Goal: Information Seeking & Learning: Learn about a topic

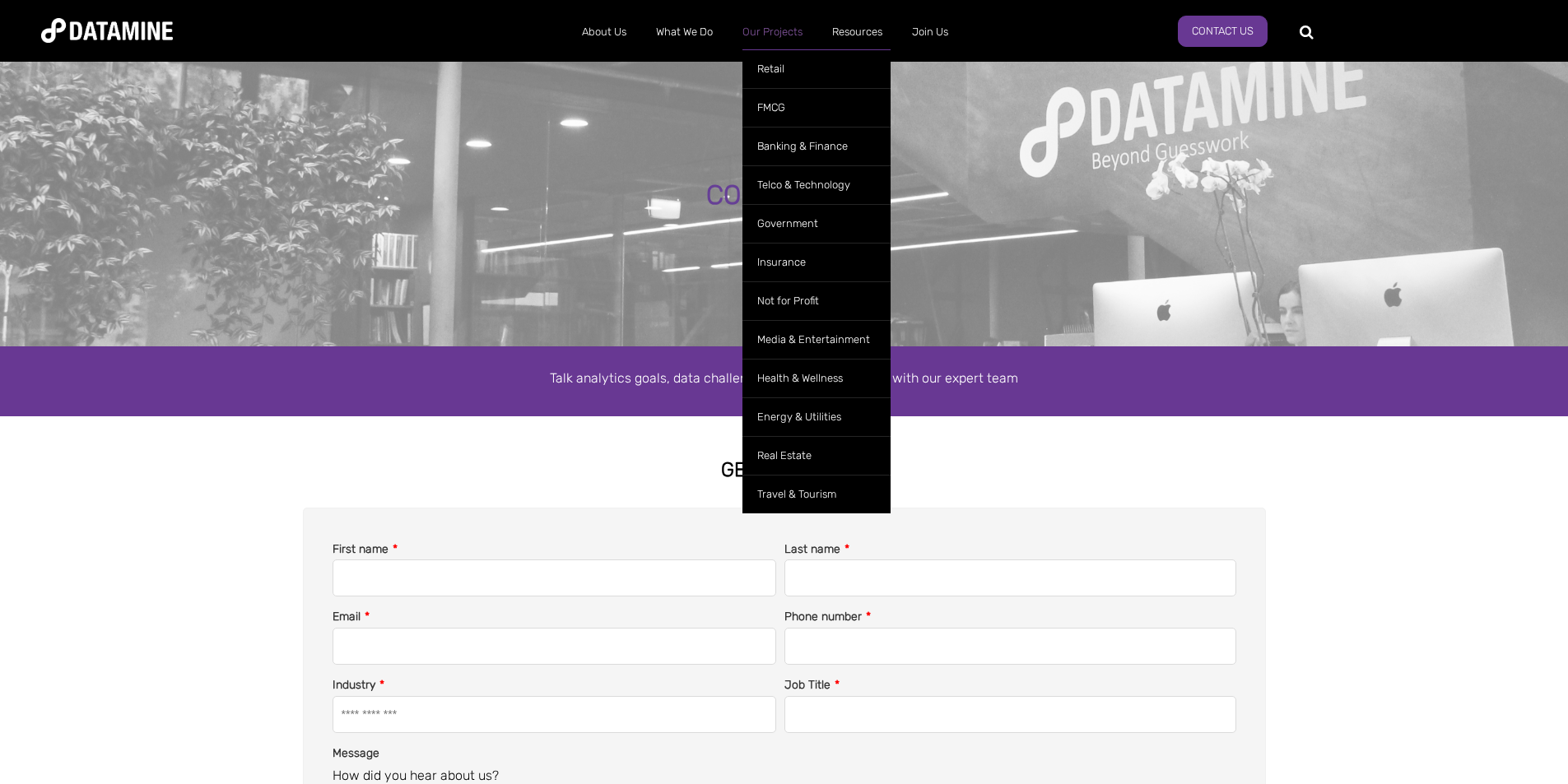
click at [786, 28] on link "Our Projects" at bounding box center [773, 31] width 90 height 43
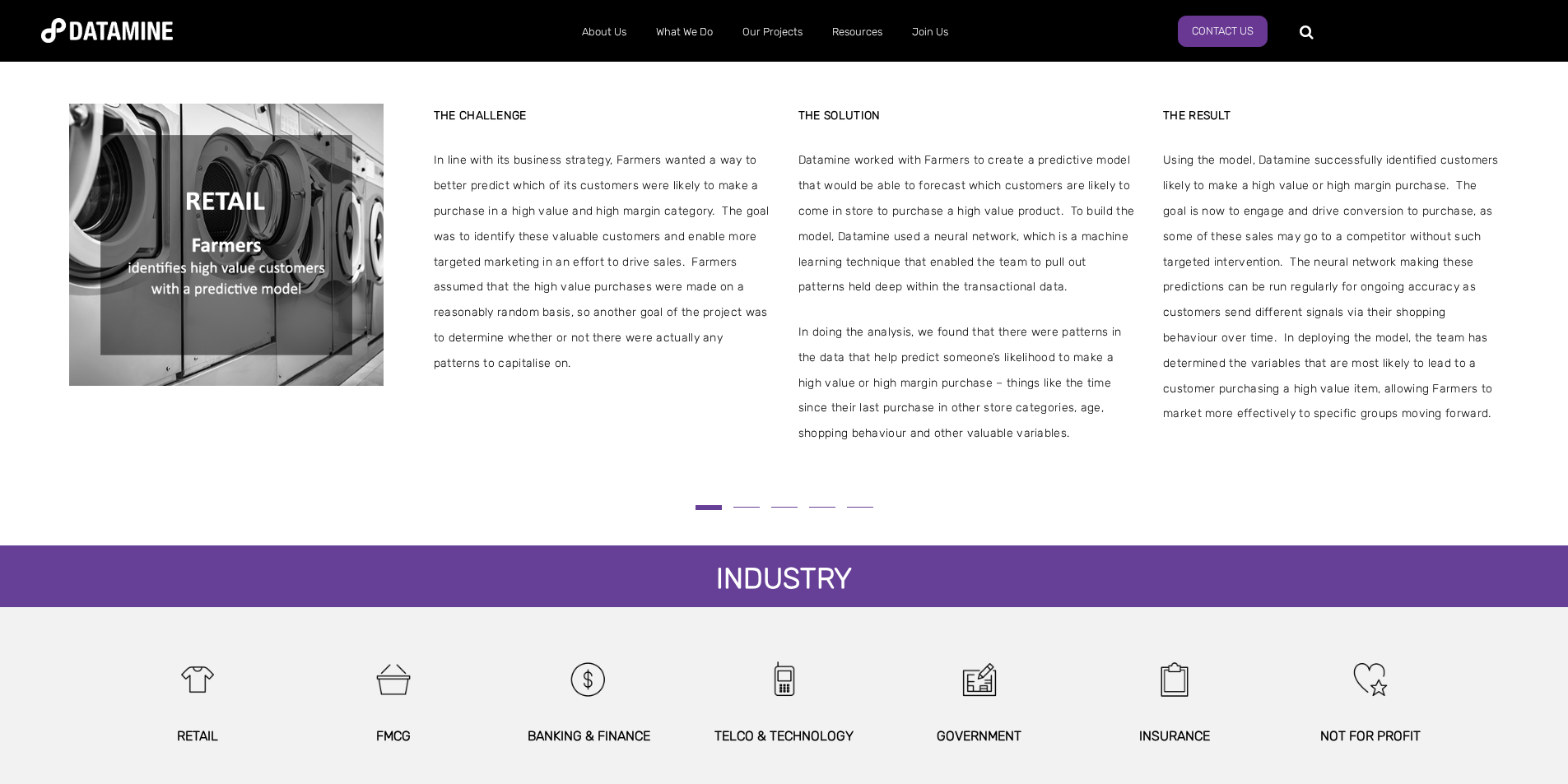
scroll to position [329, 0]
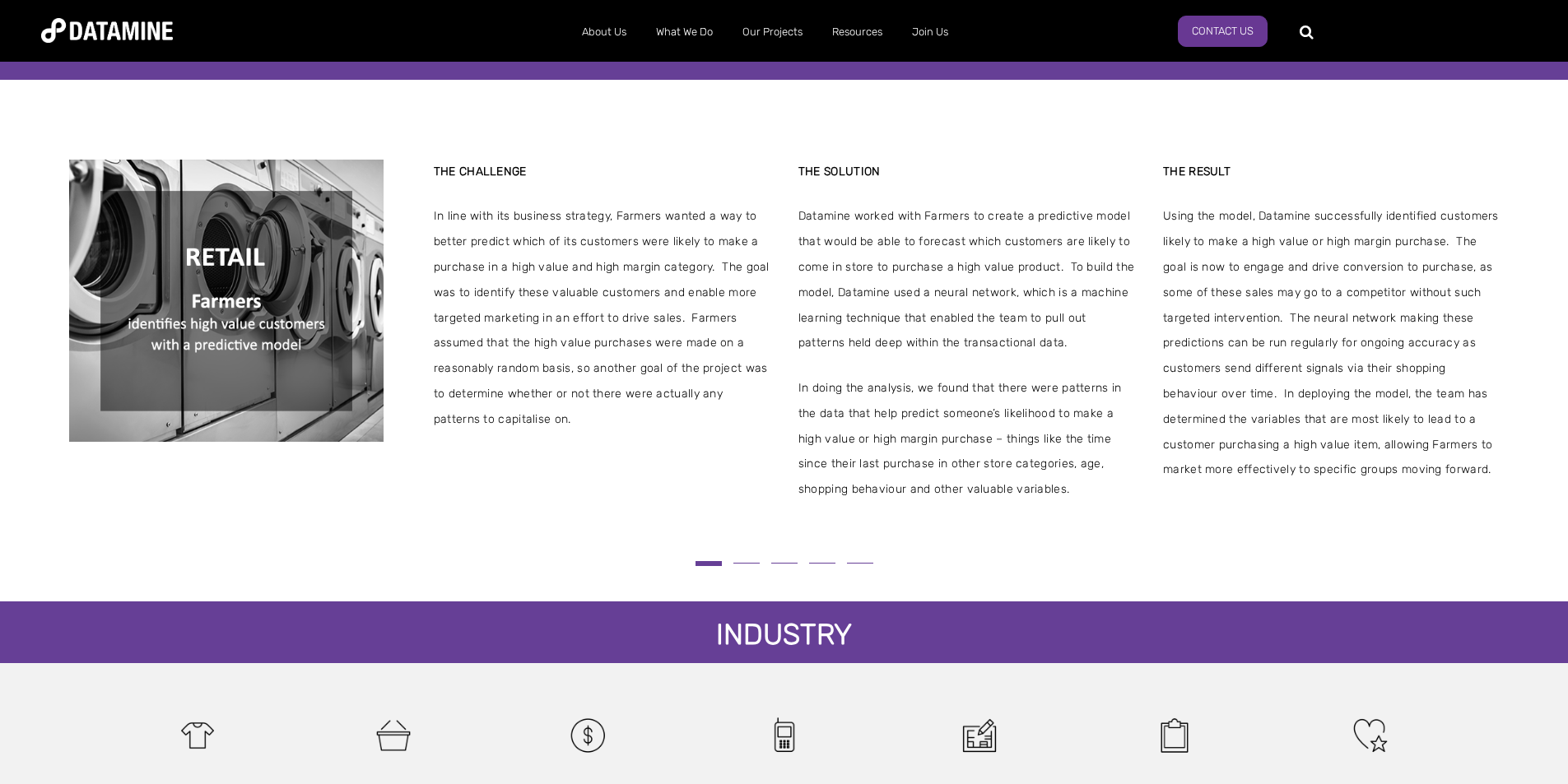
click at [749, 568] on button at bounding box center [747, 564] width 38 height 9
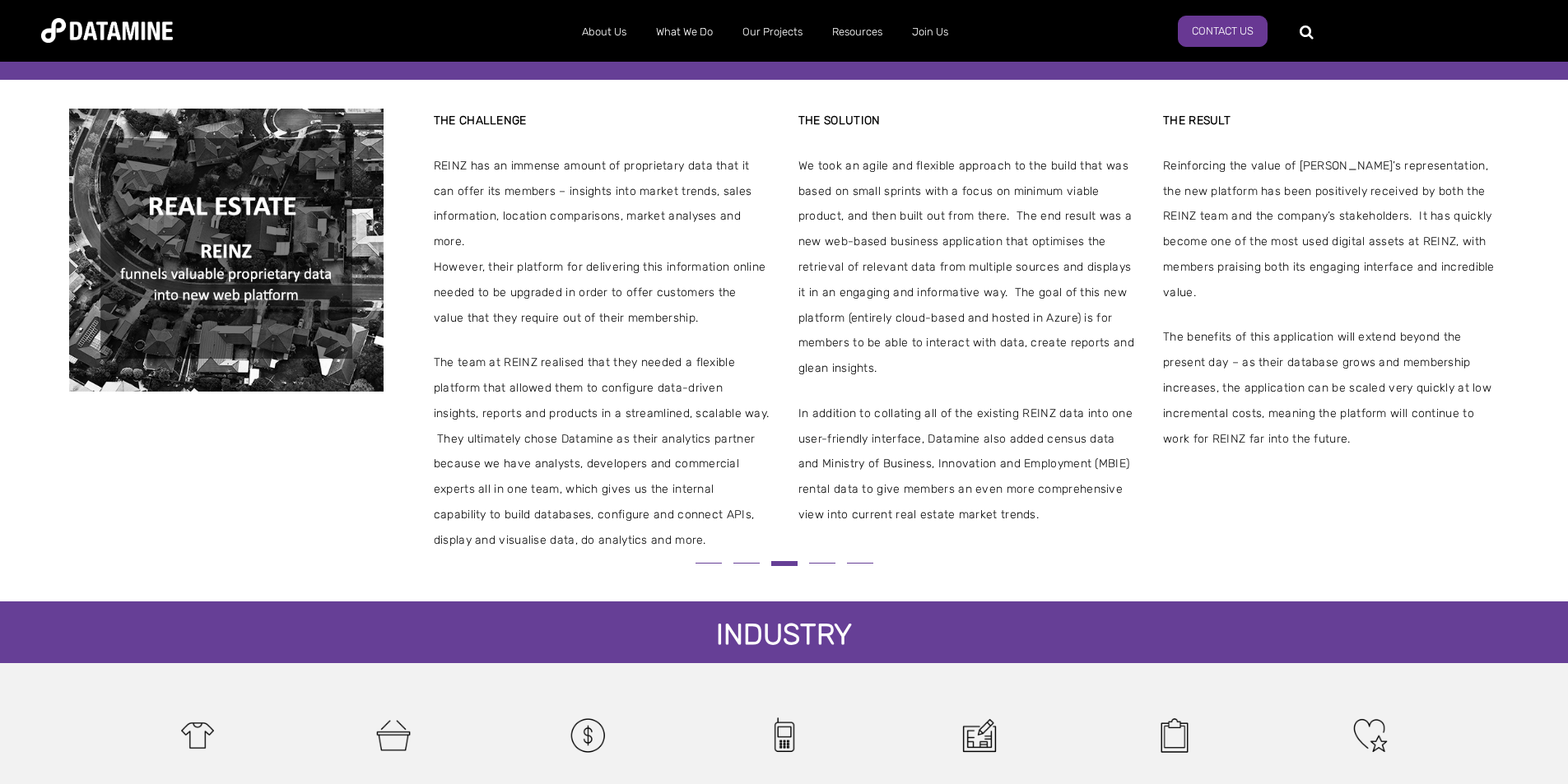
click at [740, 560] on button at bounding box center [747, 564] width 38 height 9
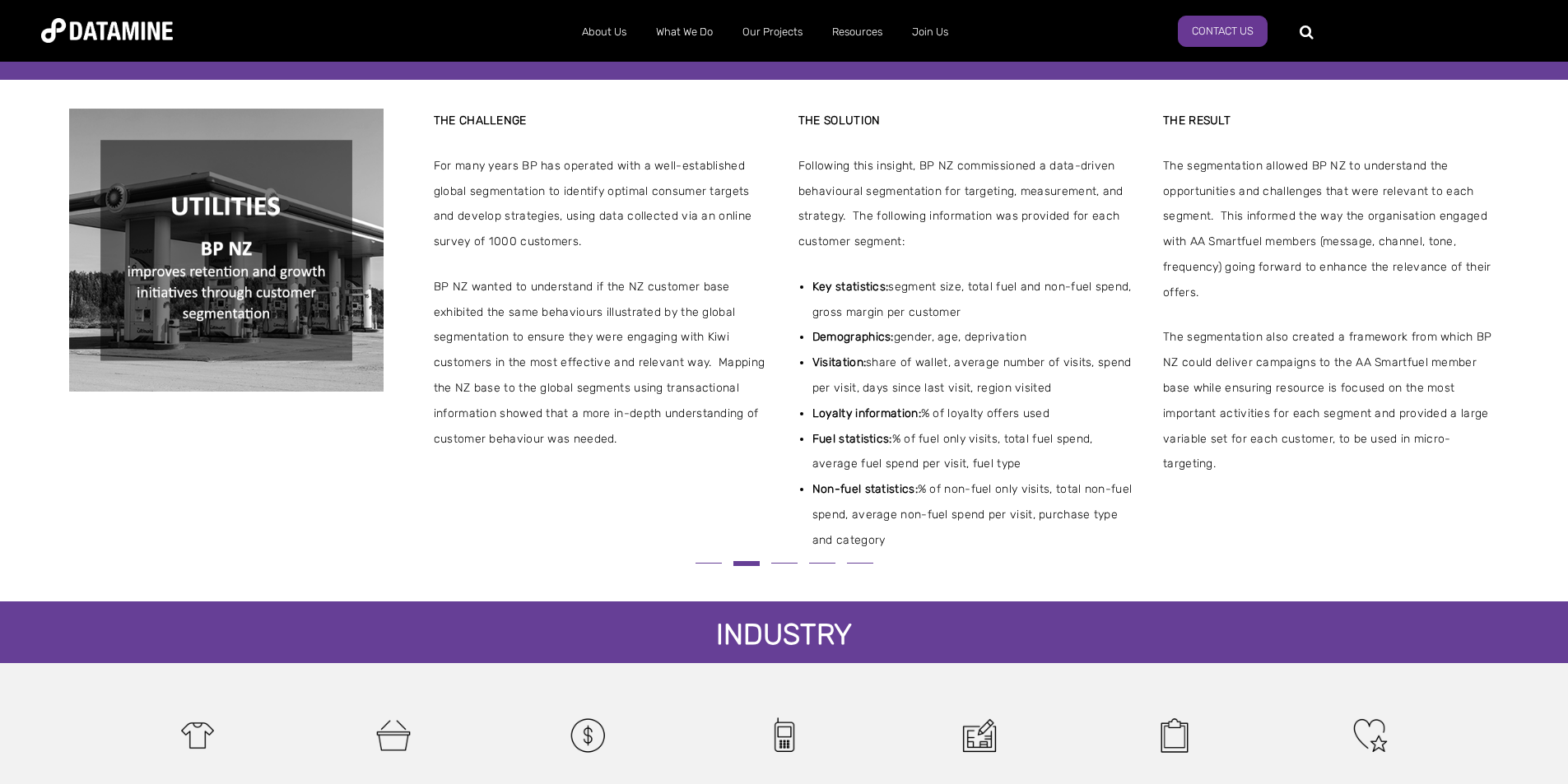
click at [790, 568] on button at bounding box center [785, 564] width 38 height 9
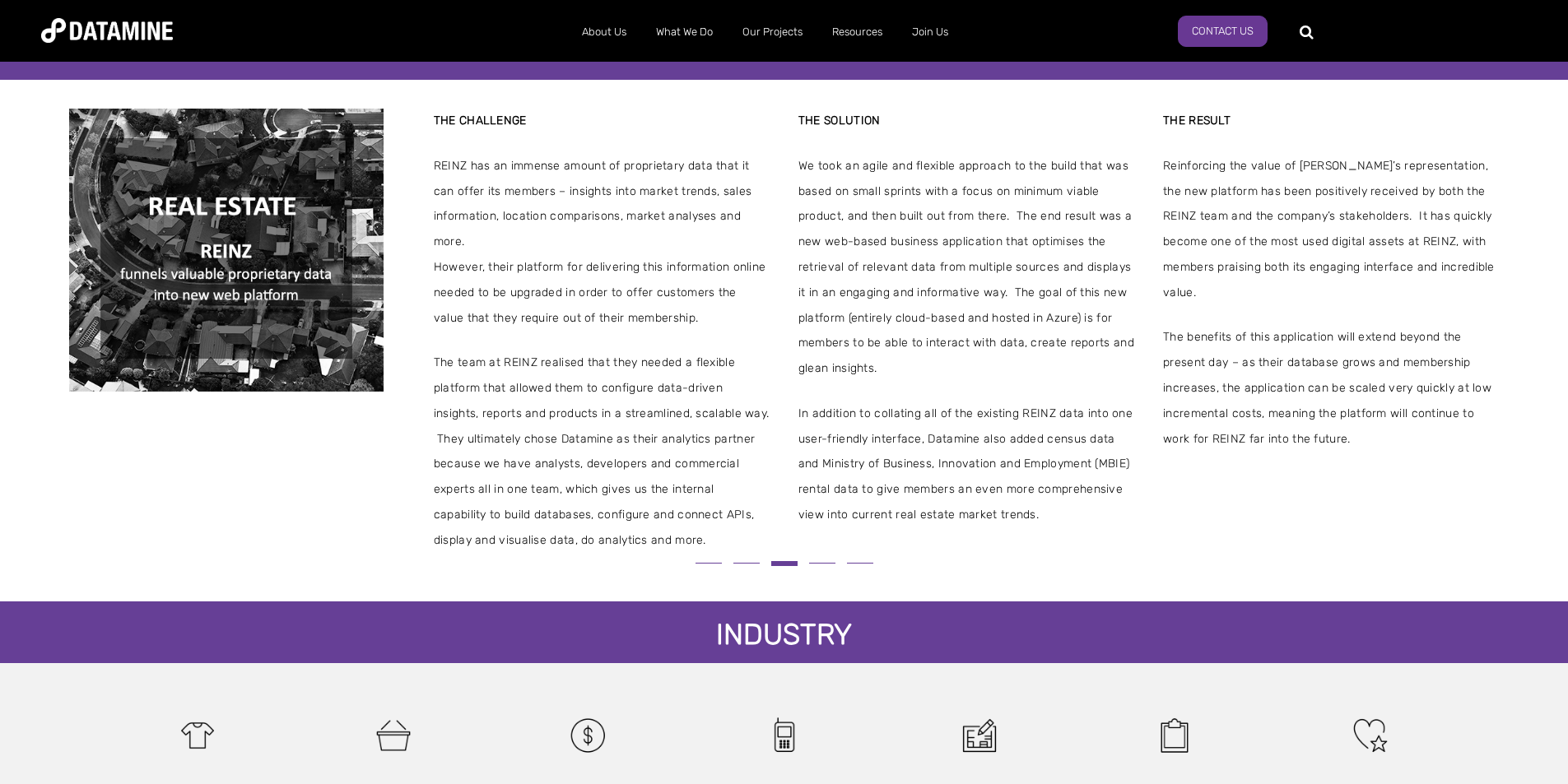
click at [815, 568] on button at bounding box center [822, 564] width 38 height 9
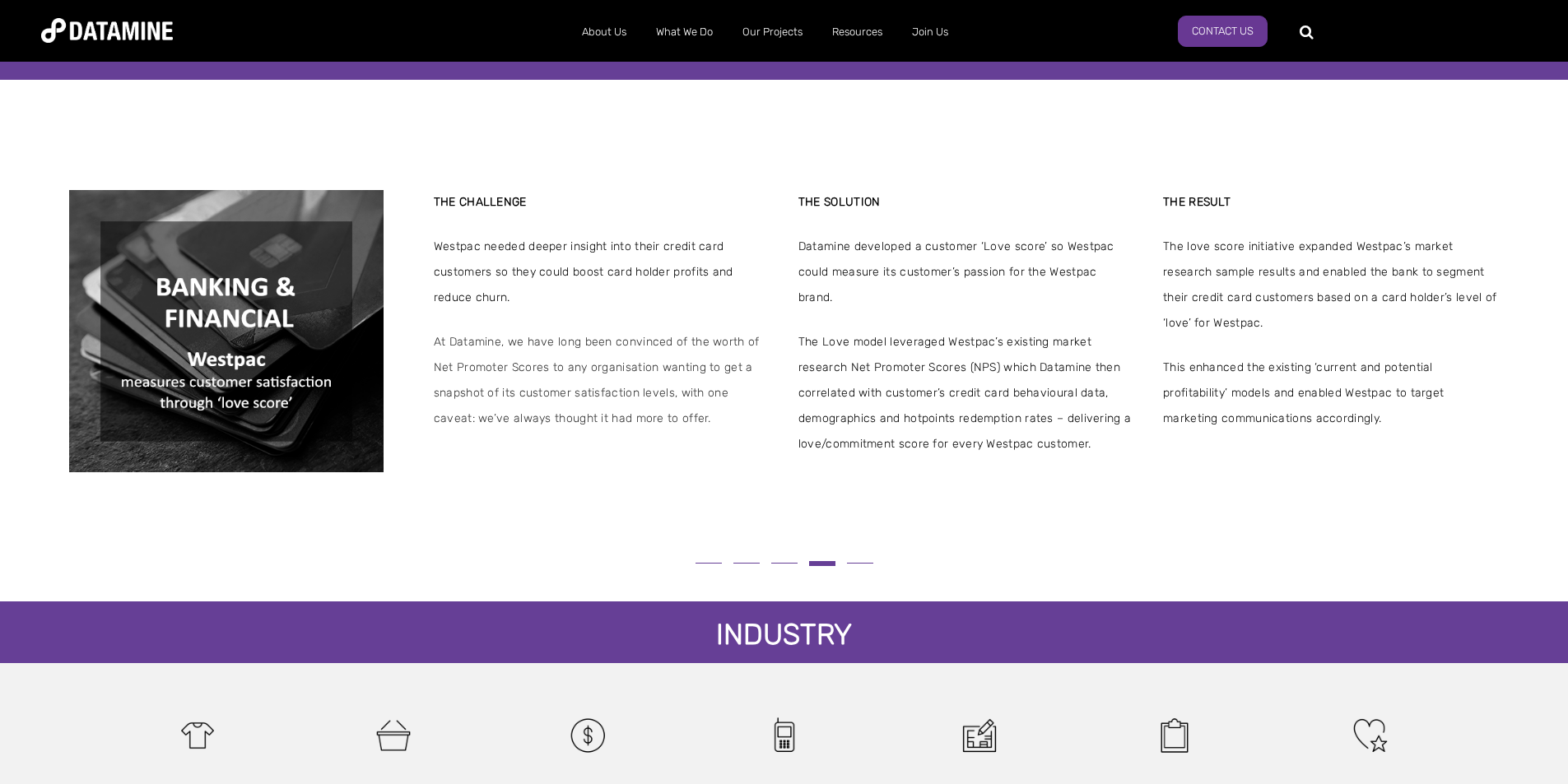
click at [856, 564] on span at bounding box center [860, 563] width 27 height 1
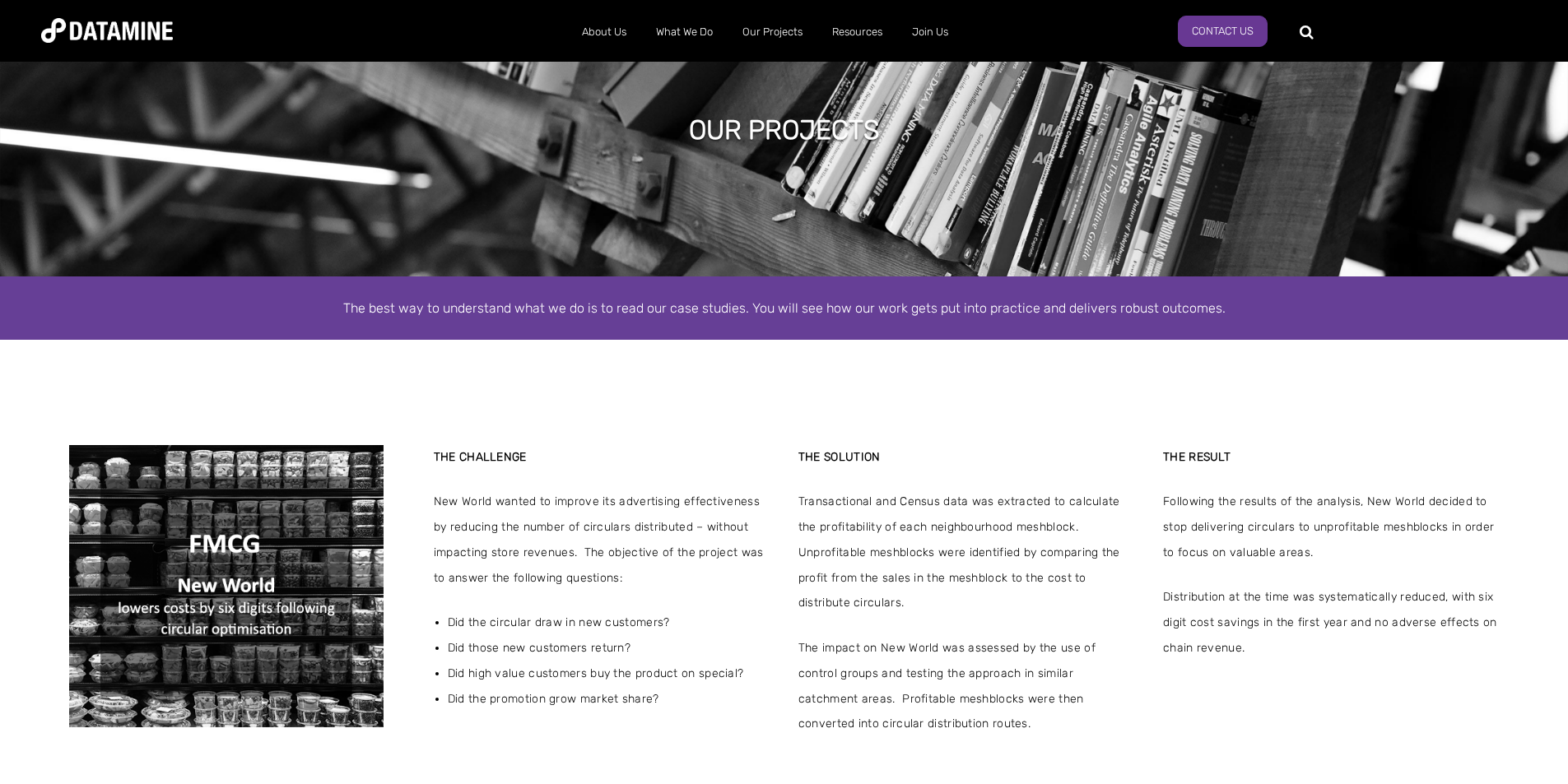
scroll to position [0, 0]
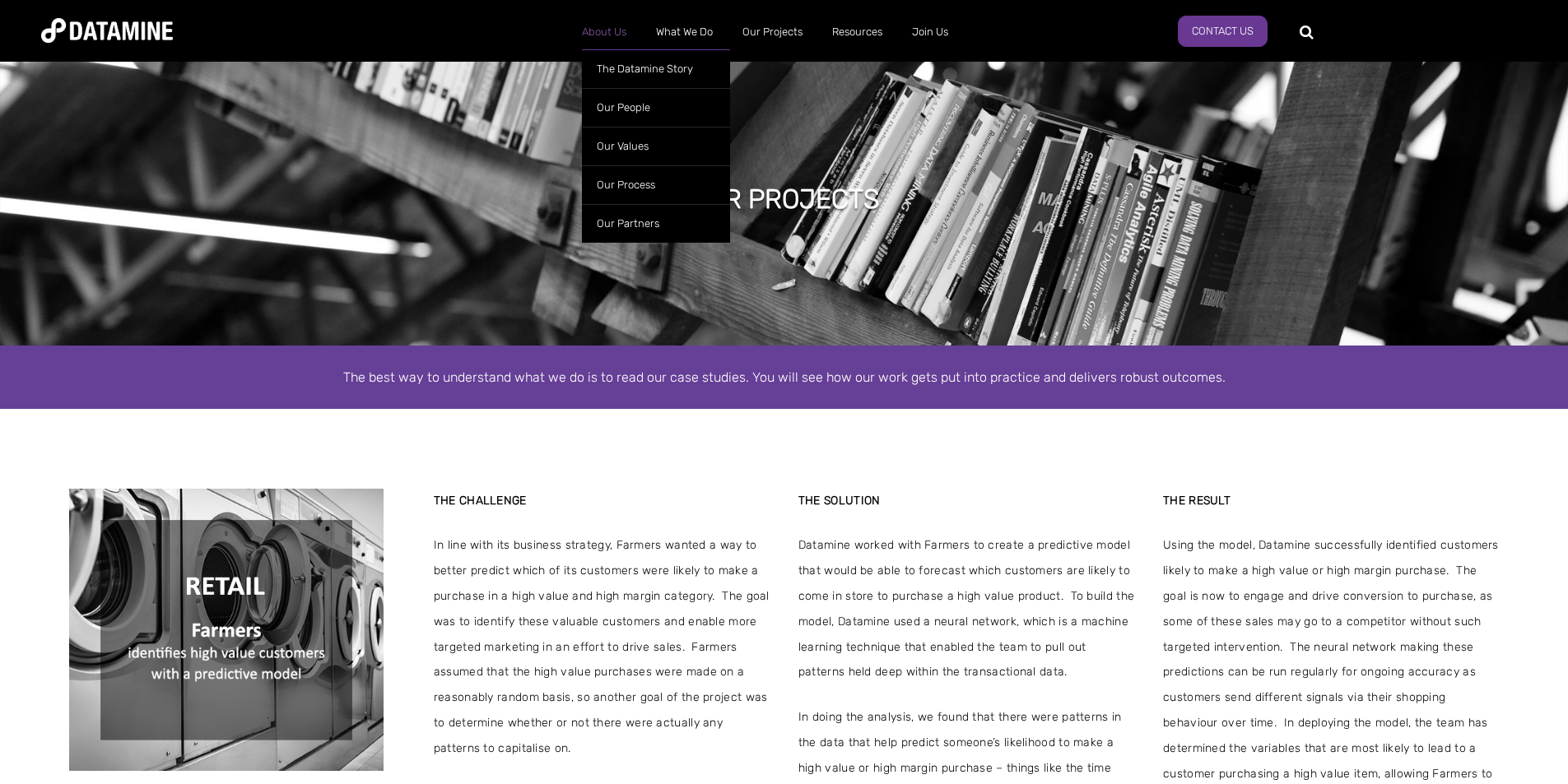
click at [621, 37] on link "About Us" at bounding box center [605, 31] width 74 height 43
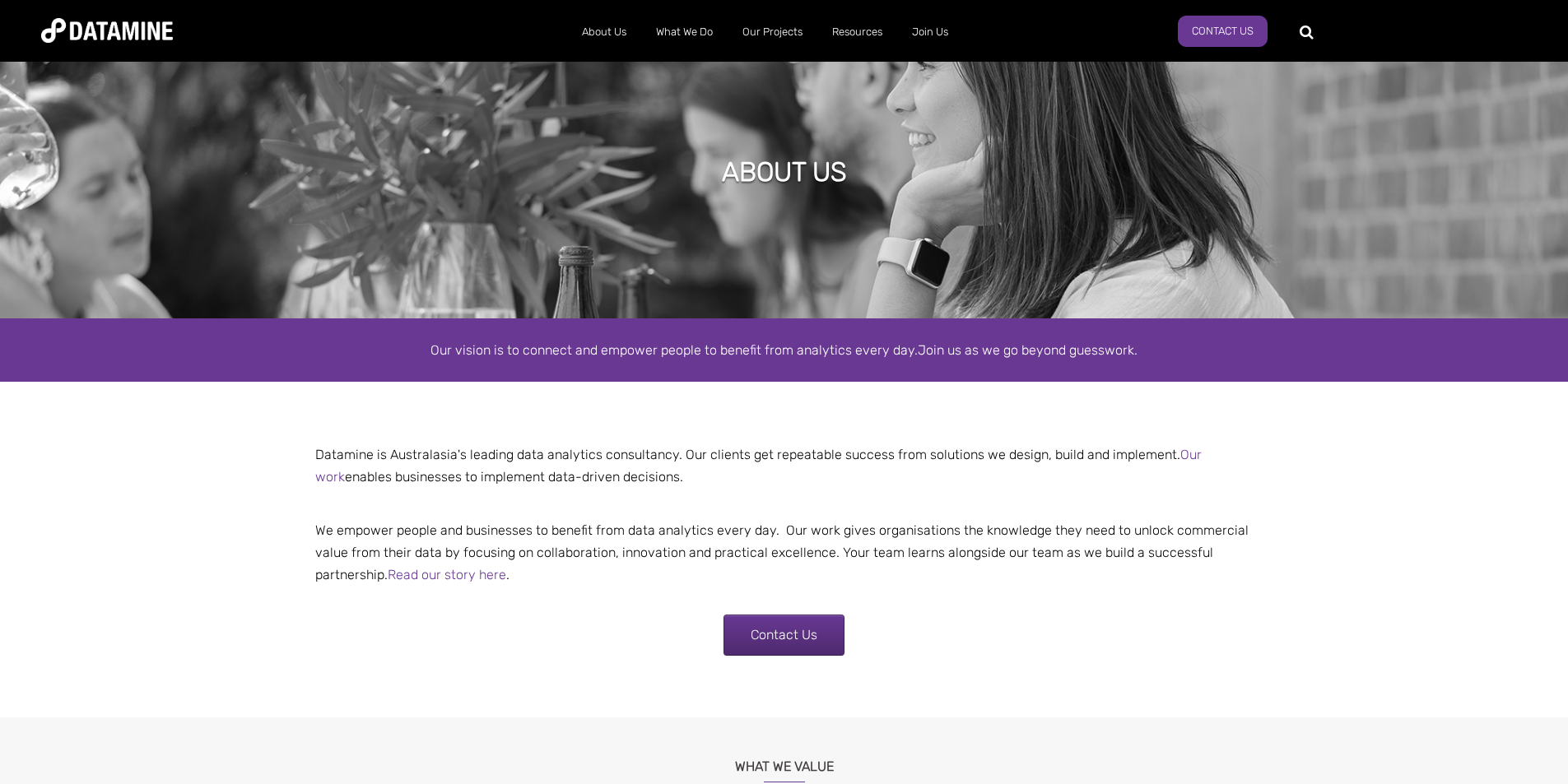
scroll to position [83, 0]
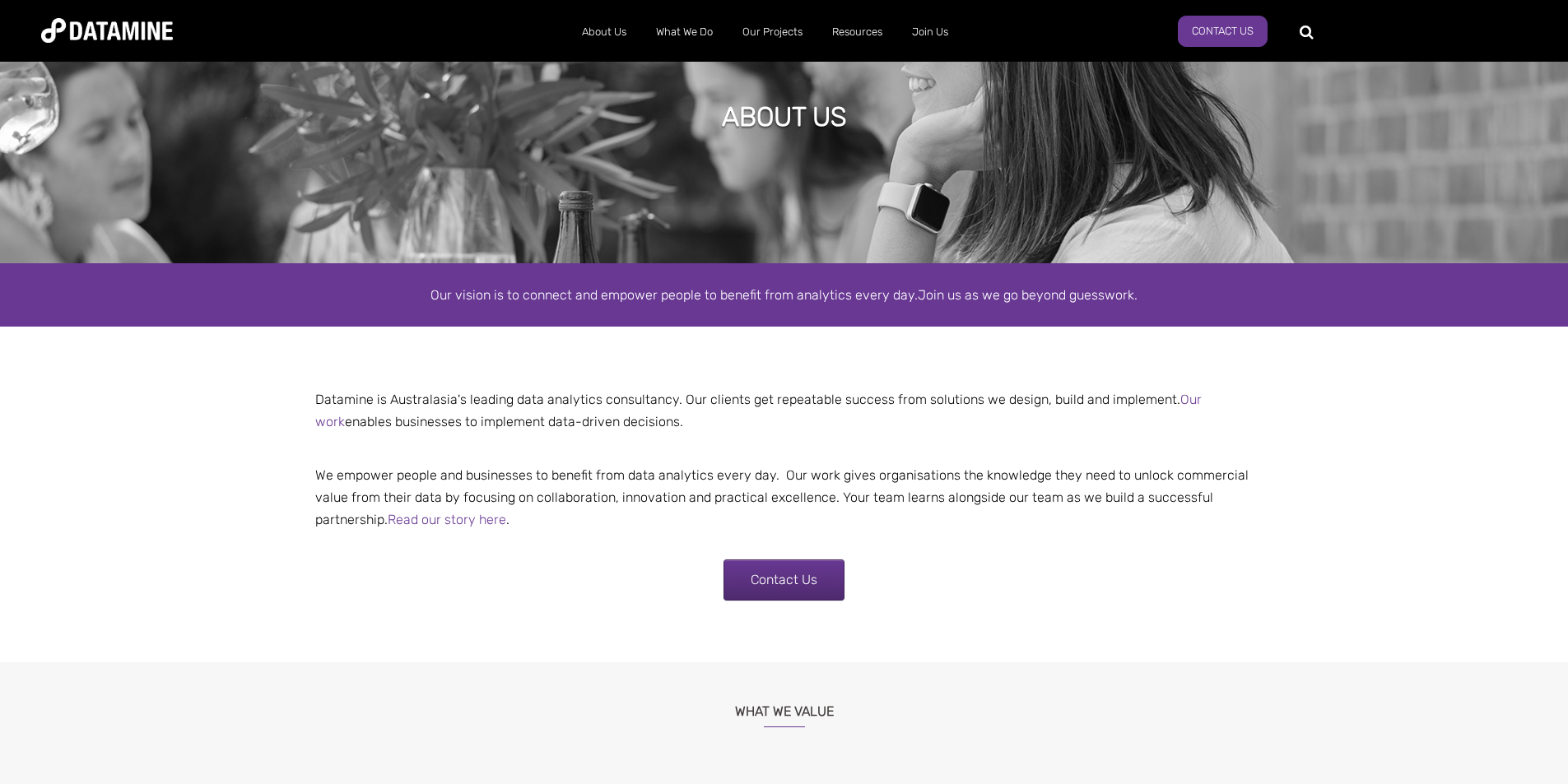
click at [665, 370] on center "Datamine is Australasia's leading data analytics consultancy. Our clients get r…" at bounding box center [784, 454] width 963 height 171
drag, startPoint x: 664, startPoint y: 369, endPoint x: 640, endPoint y: 364, distance: 24.5
click at [640, 364] on div "Datamine is Australasia's leading data analytics consultancy. Our clients get r…" at bounding box center [784, 495] width 1568 height 336
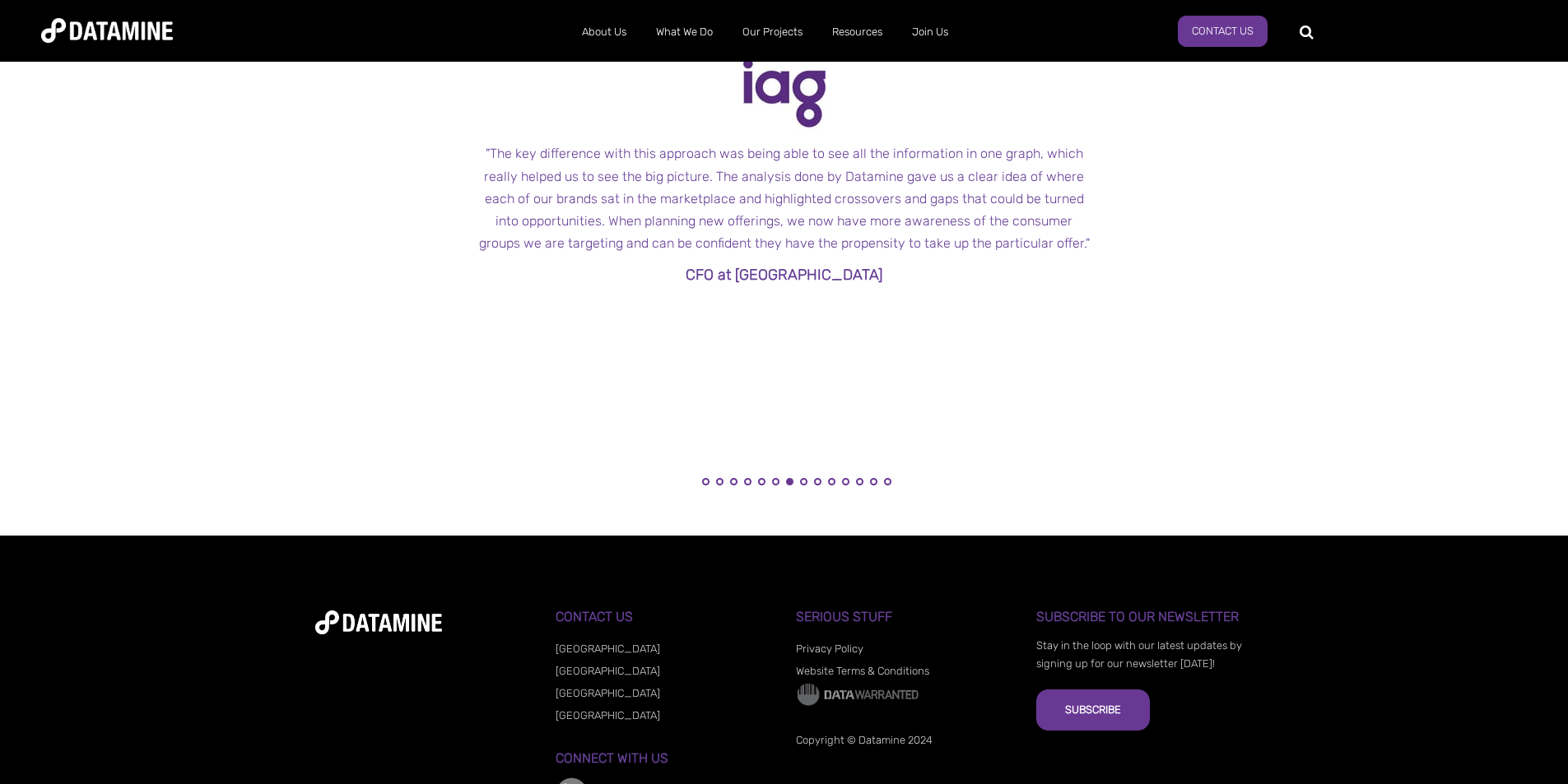
scroll to position [1811, 0]
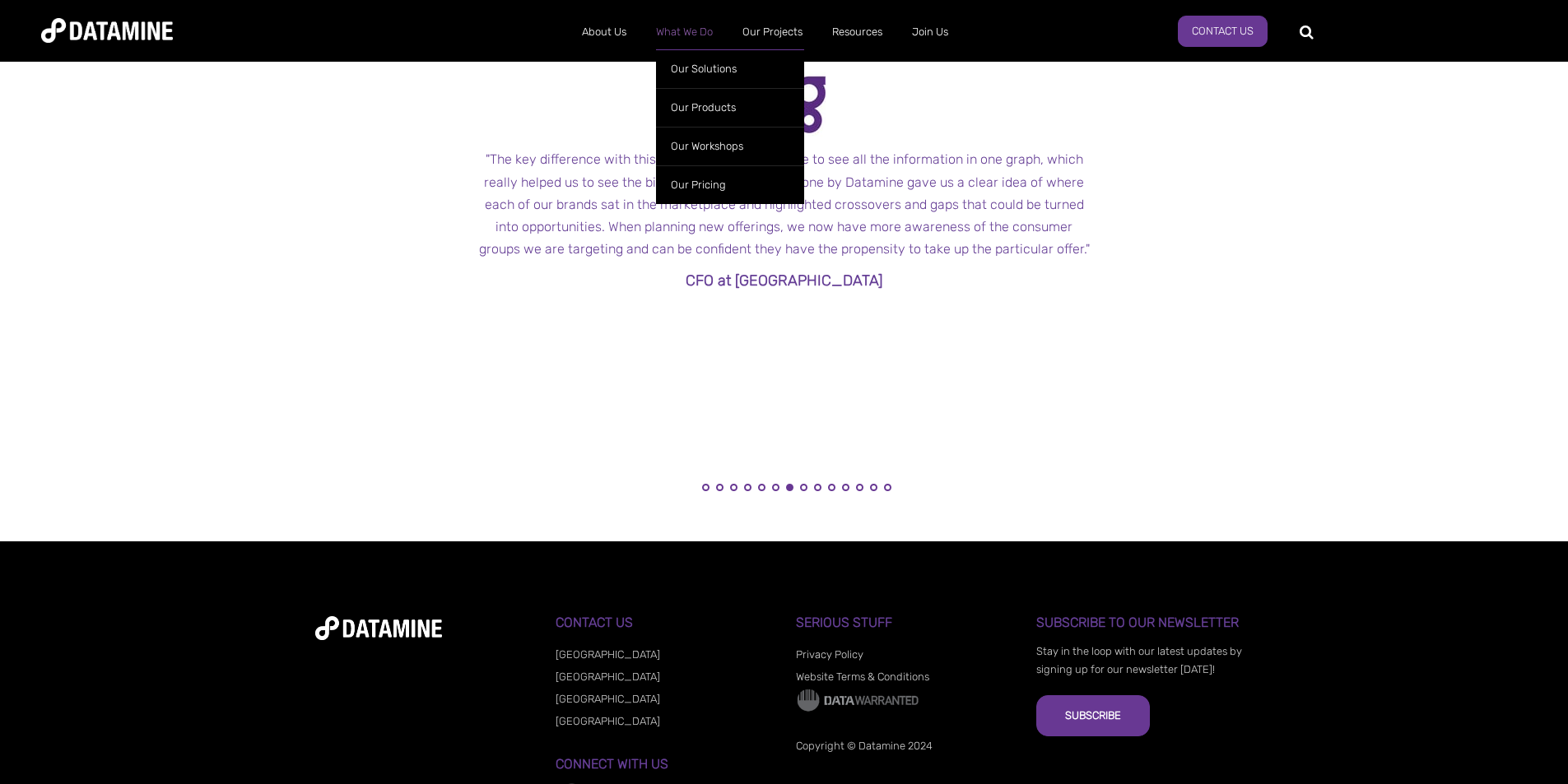
click at [700, 36] on link "What We Do" at bounding box center [684, 31] width 86 height 43
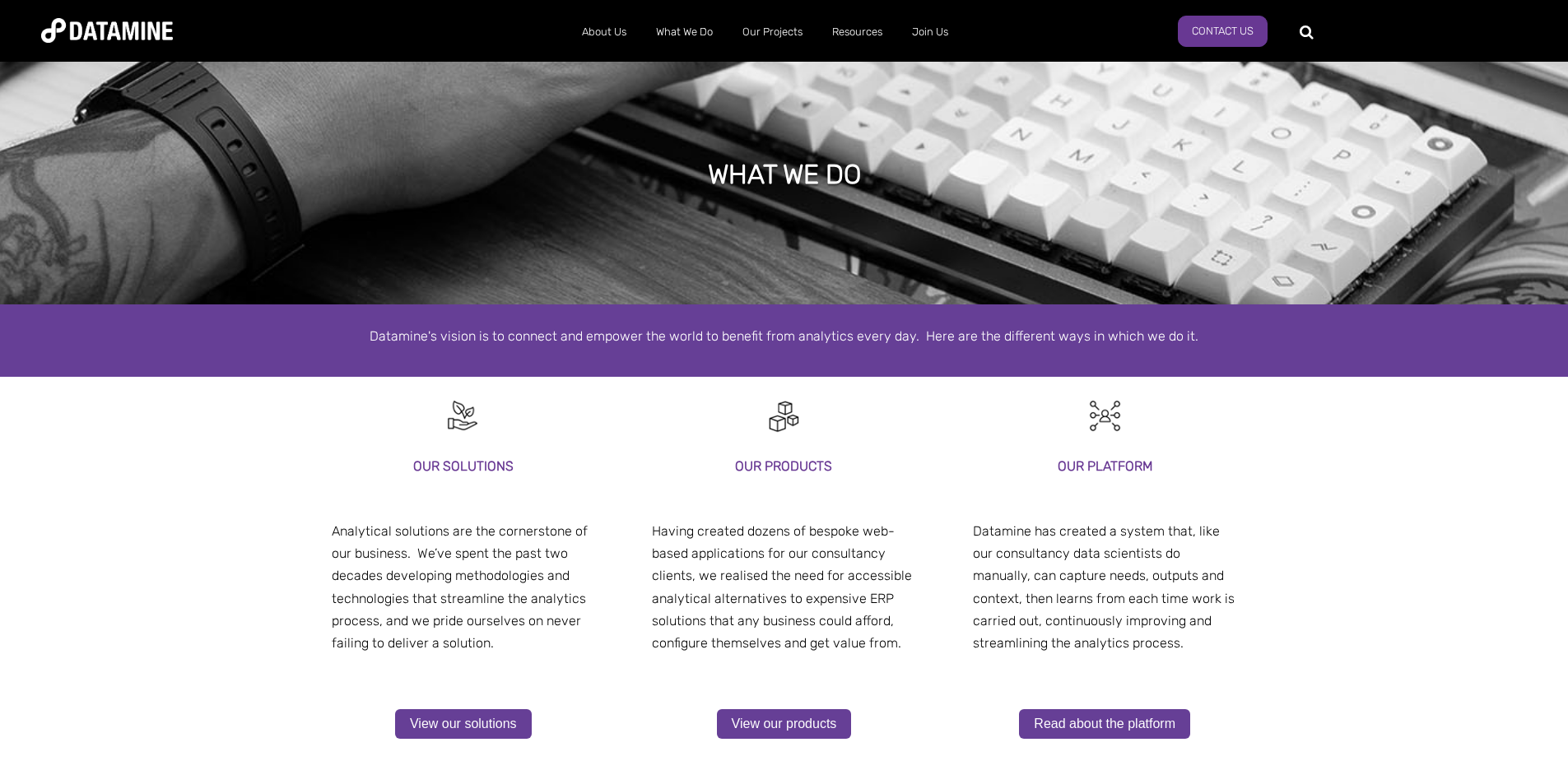
click at [467, 14] on ul "About Us The Datamine Story Our People Our Values Our Process Our Partners What…" at bounding box center [765, 31] width 1014 height 43
drag, startPoint x: 466, startPoint y: 14, endPoint x: 1553, endPoint y: 21, distance: 1087.0
click at [1553, 21] on div "About Us The Datamine Story Our People Our Values Our Process Our Partners What…" at bounding box center [784, 30] width 1568 height 62
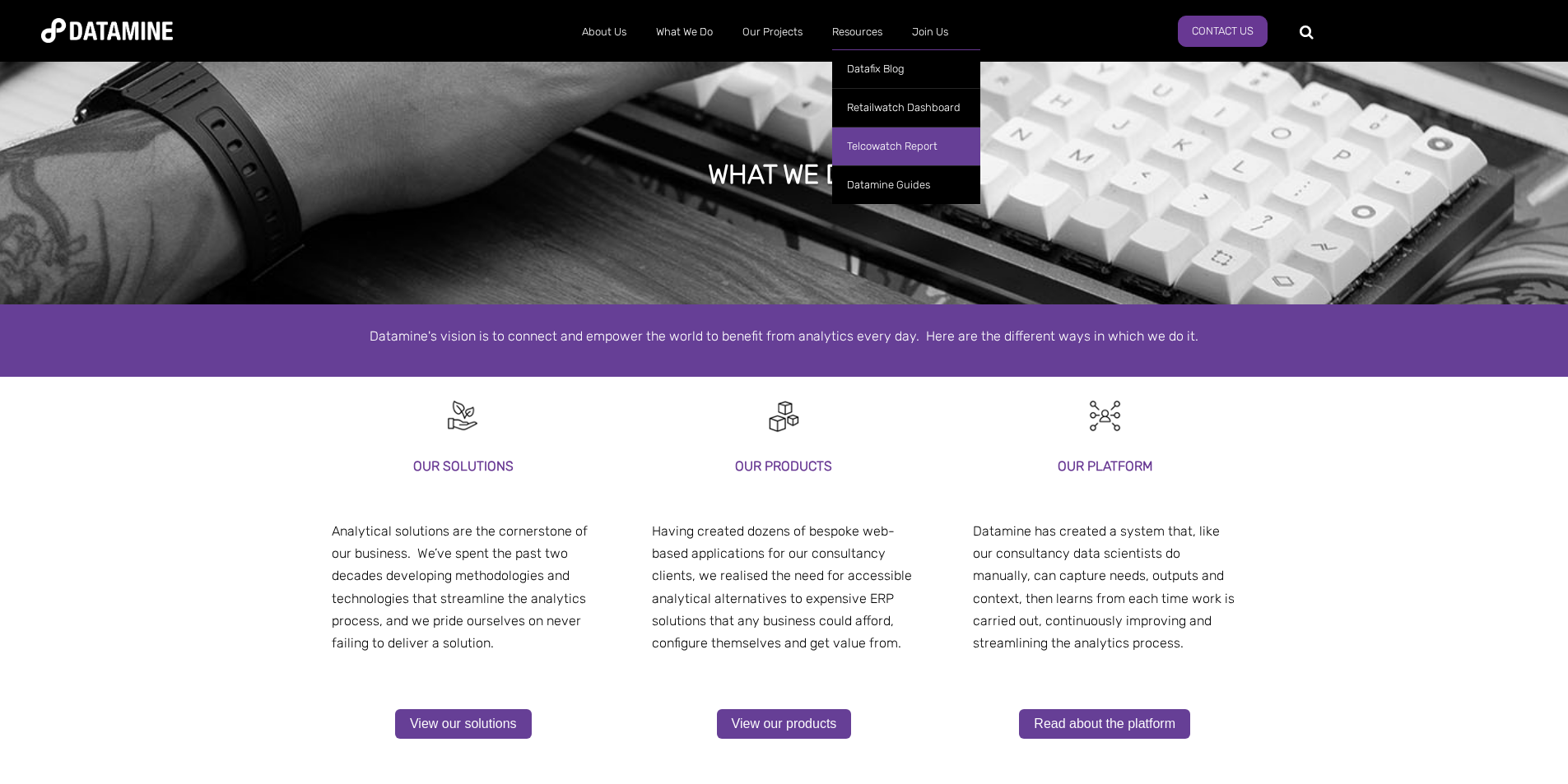
click at [892, 149] on link "Telcowatch Report" at bounding box center [906, 146] width 148 height 39
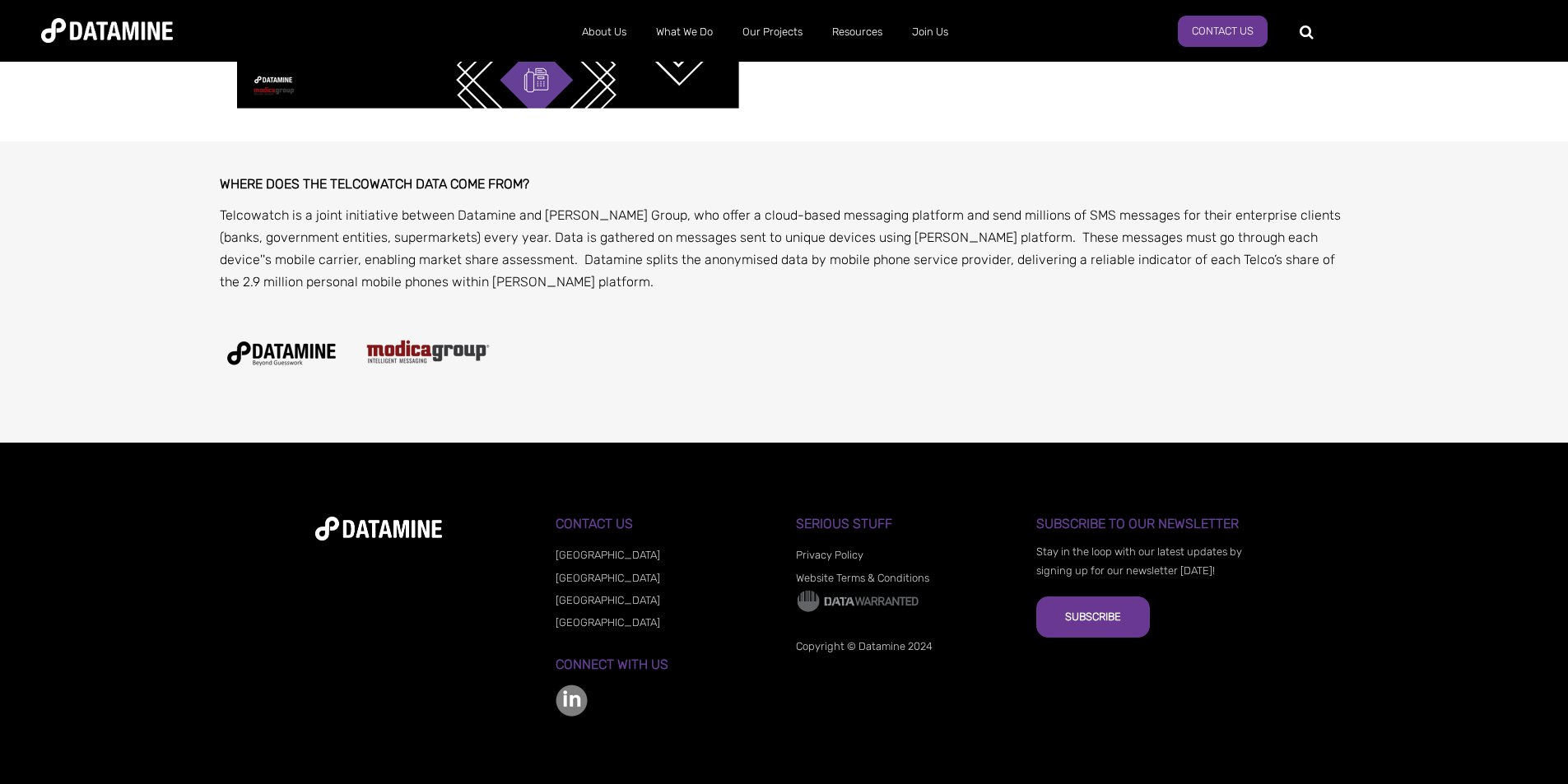
scroll to position [644, 0]
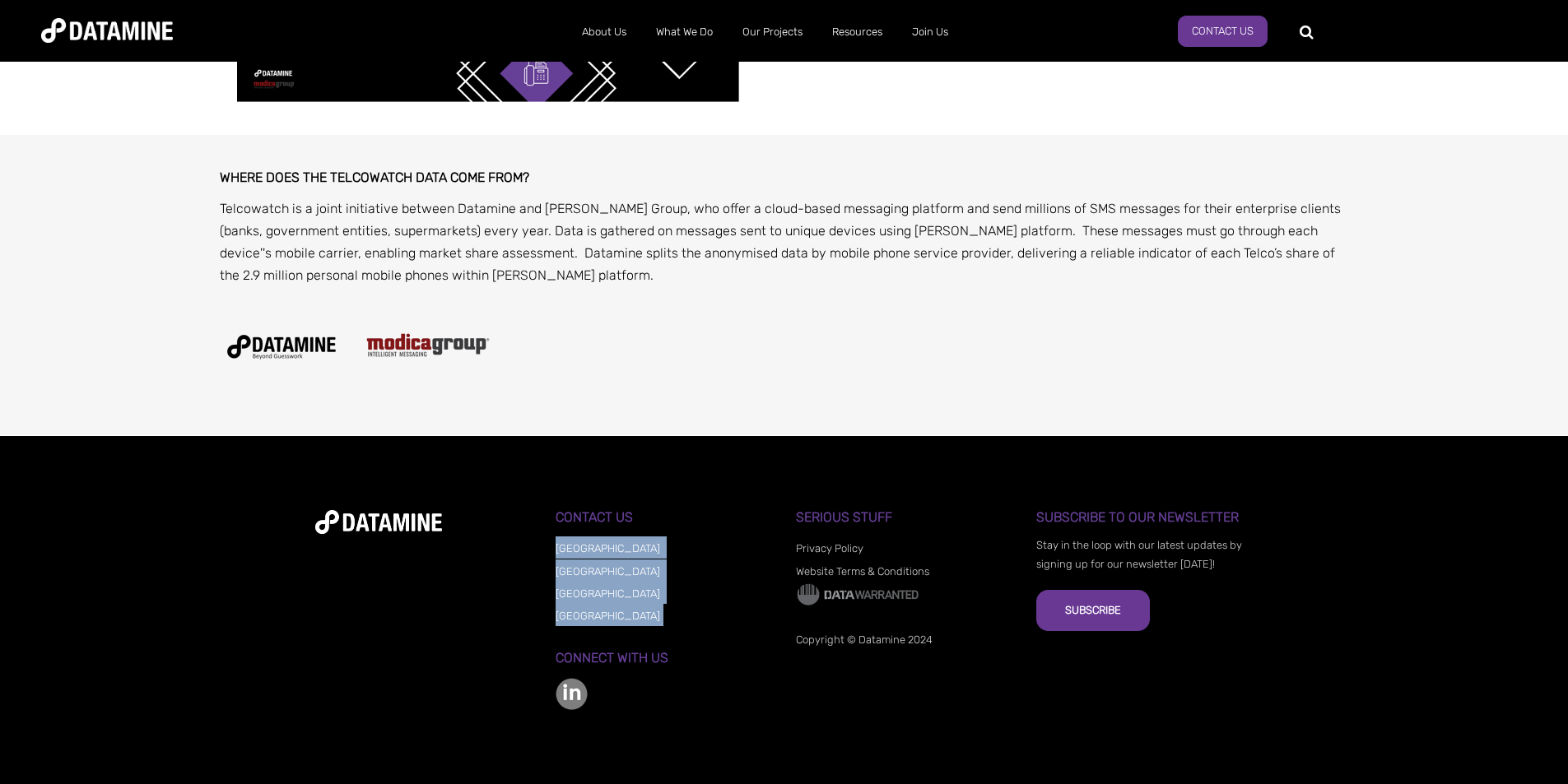
drag, startPoint x: 550, startPoint y: 535, endPoint x: 636, endPoint y: 623, distance: 123.0
click at [636, 623] on div "**********" at bounding box center [784, 610] width 939 height 200
copy ul "Sydney Melbourne Auckland Wellington"
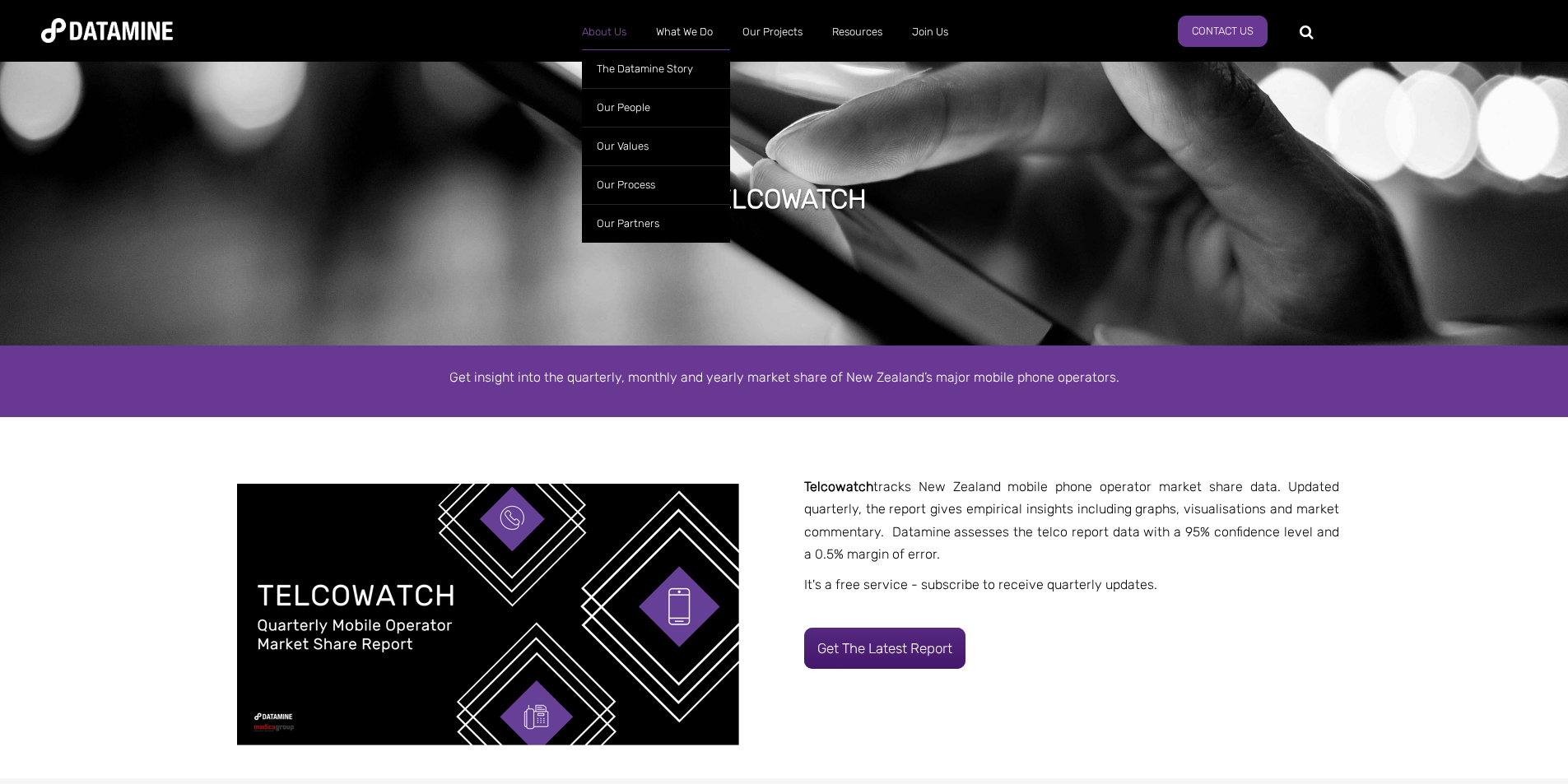
click at [592, 38] on link "About Us" at bounding box center [605, 31] width 74 height 43
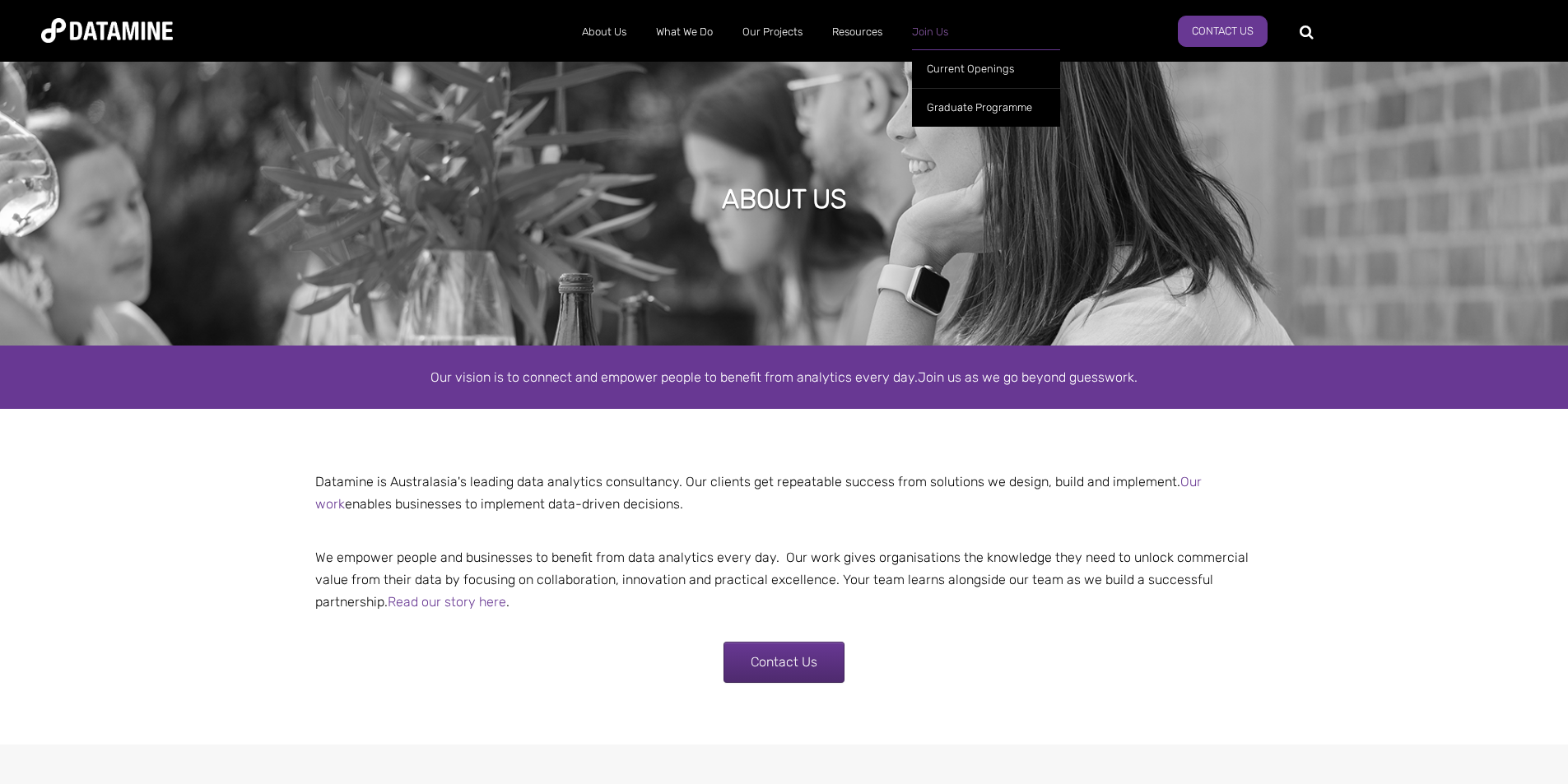
click at [917, 29] on link "Join Us" at bounding box center [929, 31] width 65 height 43
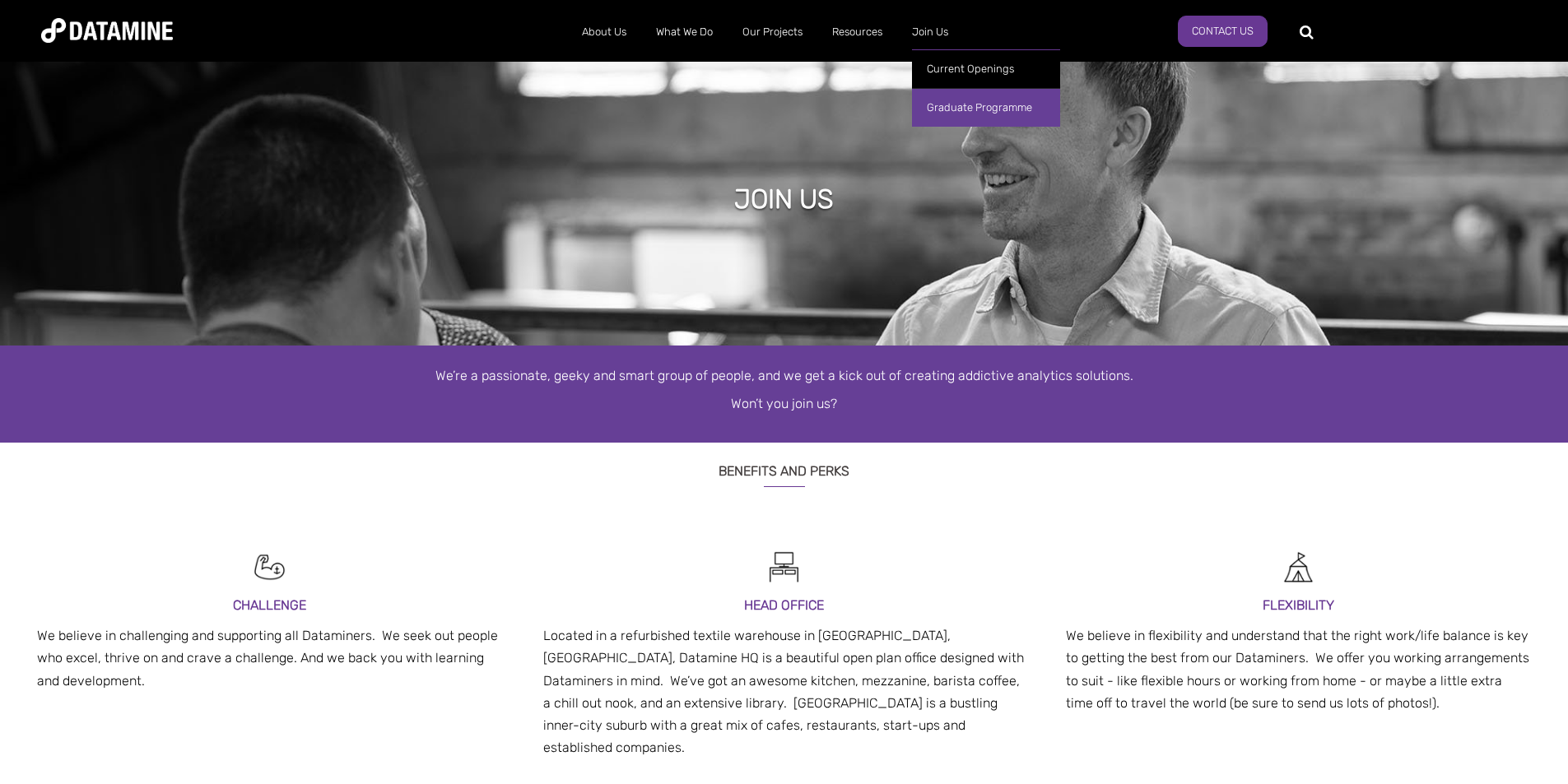
click at [959, 113] on link "Graduate Programme" at bounding box center [986, 107] width 148 height 39
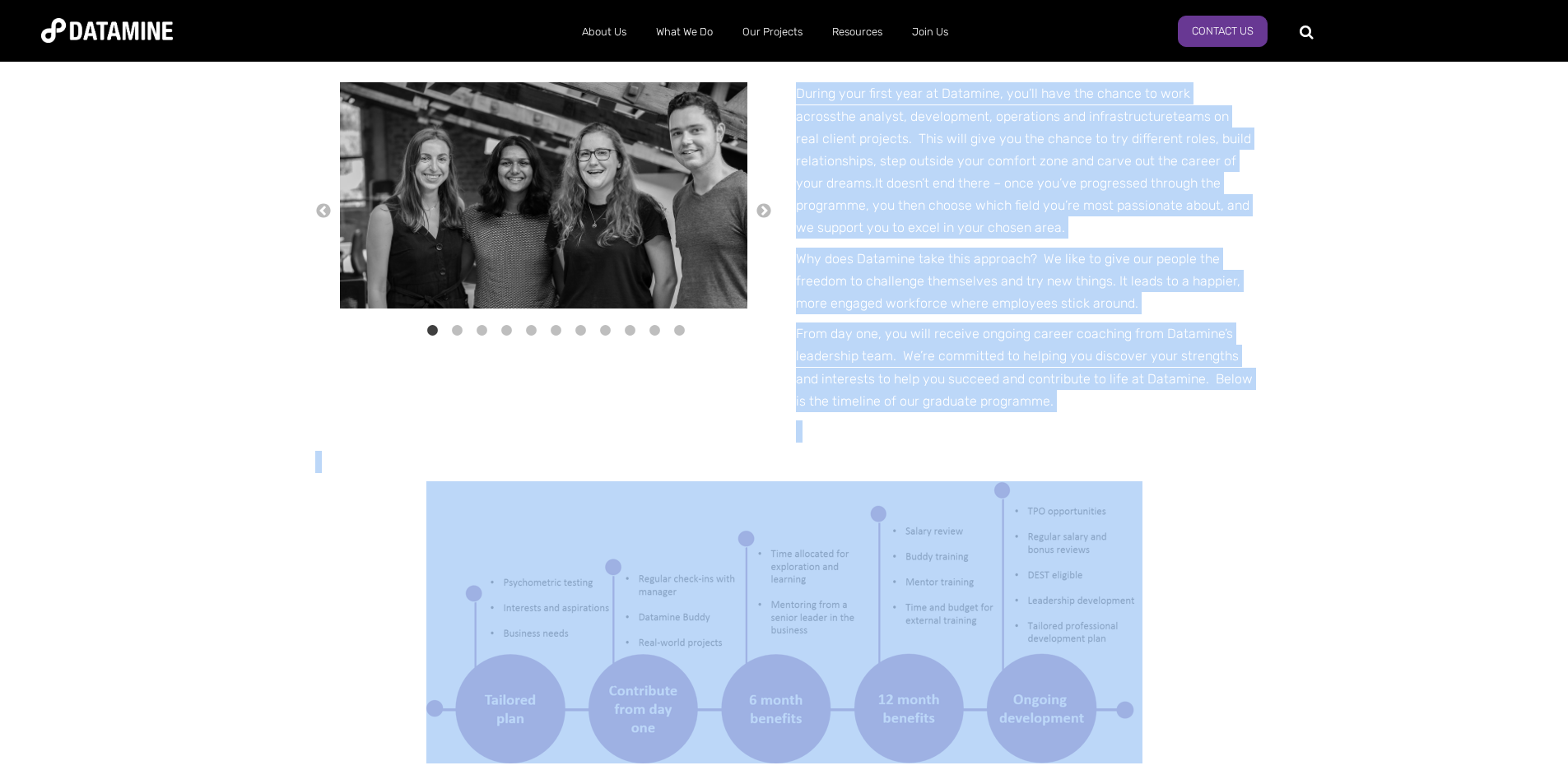
scroll to position [741, 0]
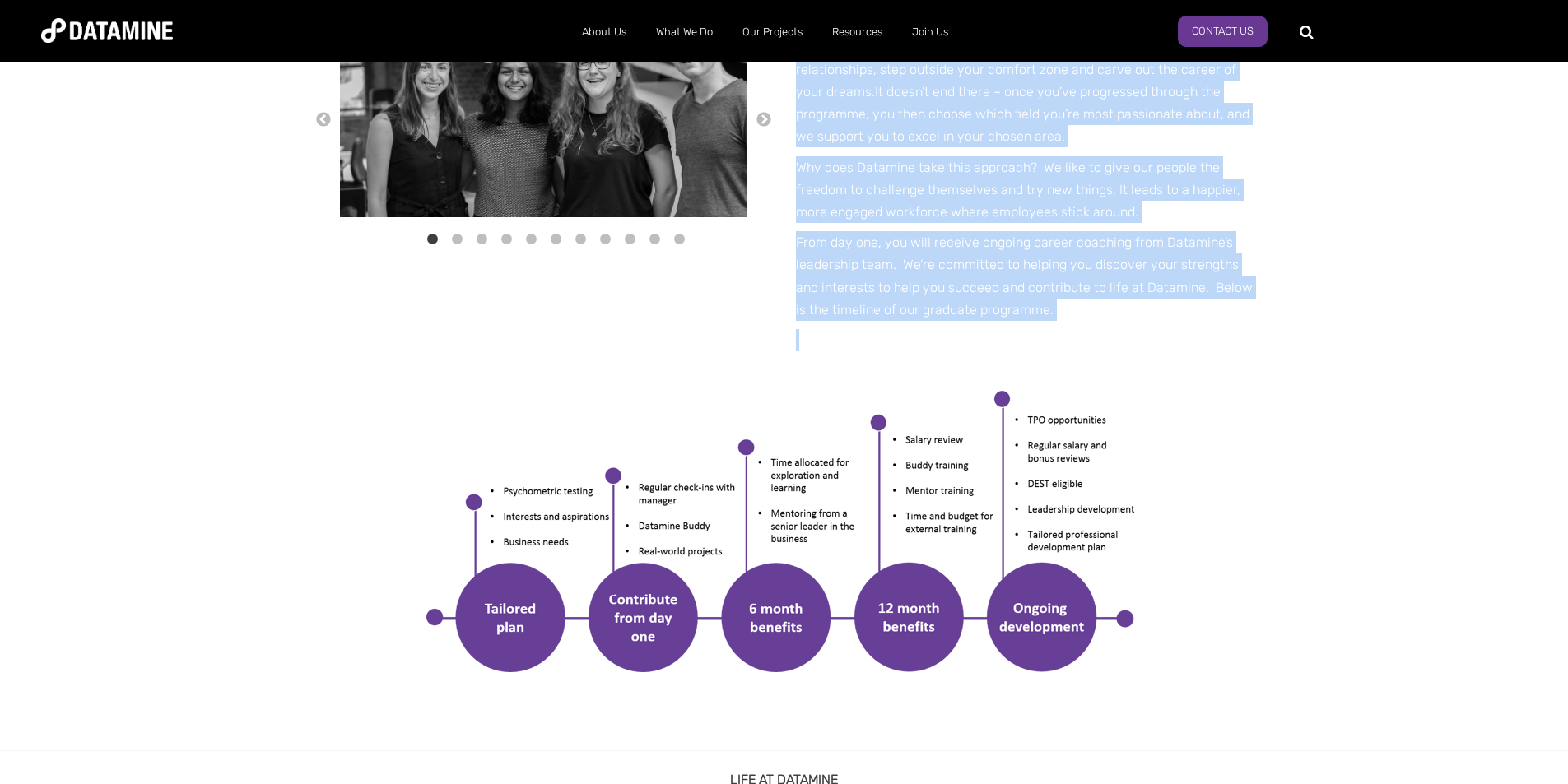
drag, startPoint x: 636, startPoint y: 176, endPoint x: 1192, endPoint y: 323, distance: 575.1
click at [1192, 323] on div "GRADUATE Programme We’re on a mission to help the world benefit from analytics …" at bounding box center [784, 708] width 1568 height 2783
copy div "GRADUATE Programme We’re on a mission to help the world benefit from analytics …"
click at [1246, 319] on p "From day one, you will receive ongoing career coaching from Datamine’s leadersh…" at bounding box center [1024, 276] width 457 height 90
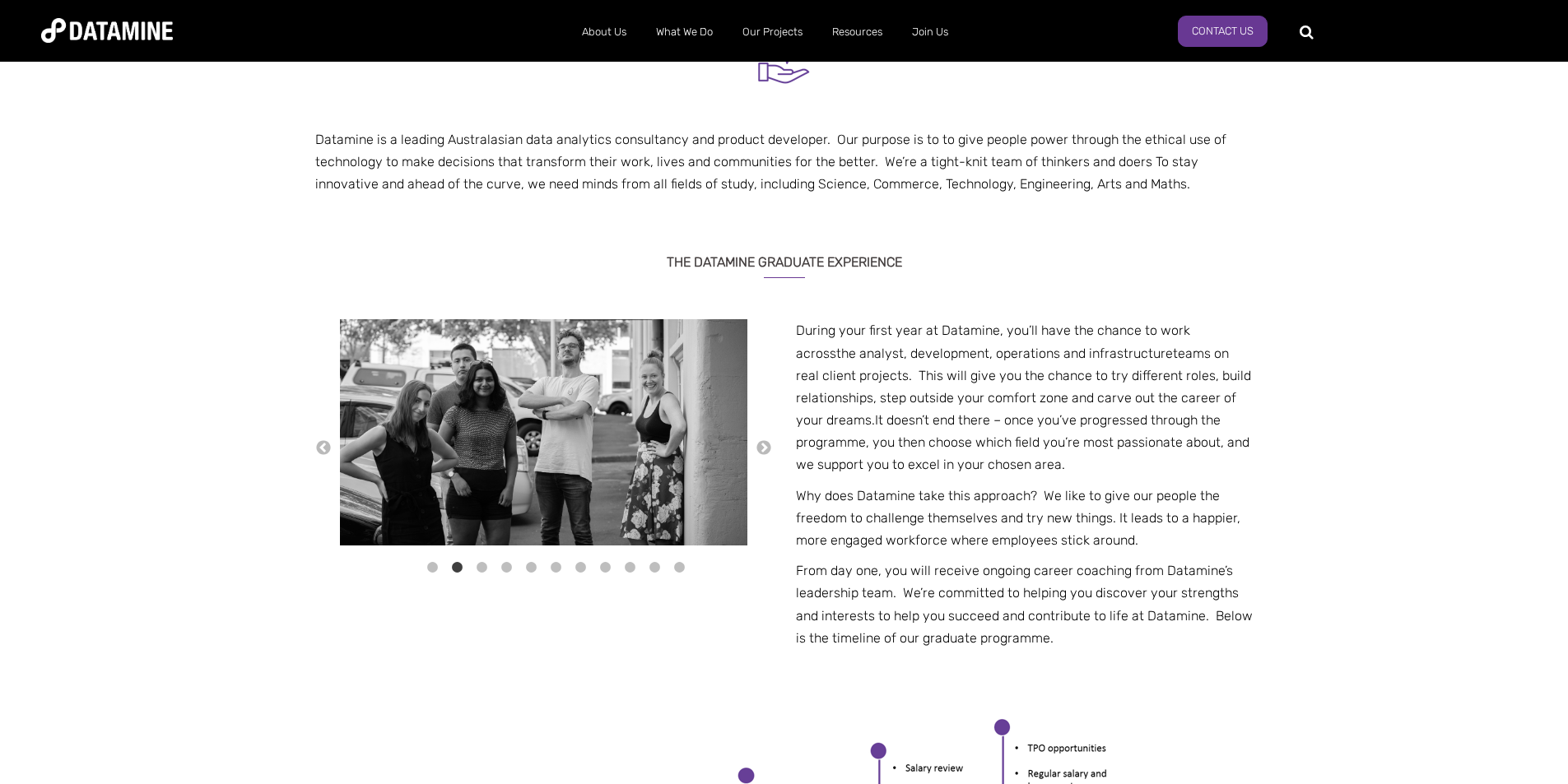
scroll to position [412, 0]
click at [329, 456] on button "←" at bounding box center [323, 449] width 16 height 18
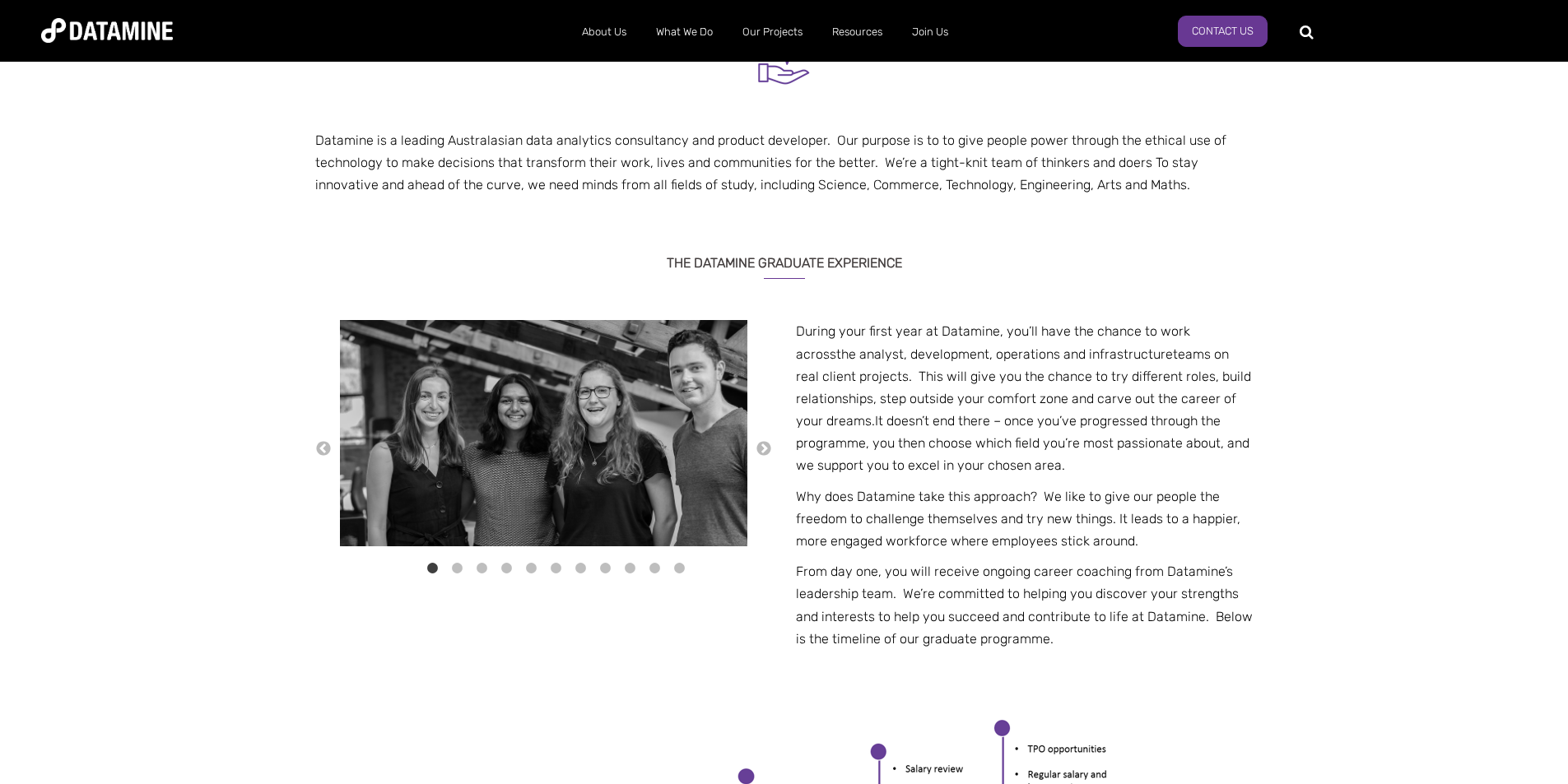
click at [902, 215] on p at bounding box center [784, 215] width 939 height 22
drag, startPoint x: 905, startPoint y: 215, endPoint x: 784, endPoint y: 196, distance: 122.5
click at [784, 196] on span "Datamine is a leading Australasian data analytics consultancy and product devel…" at bounding box center [784, 111] width 939 height 229
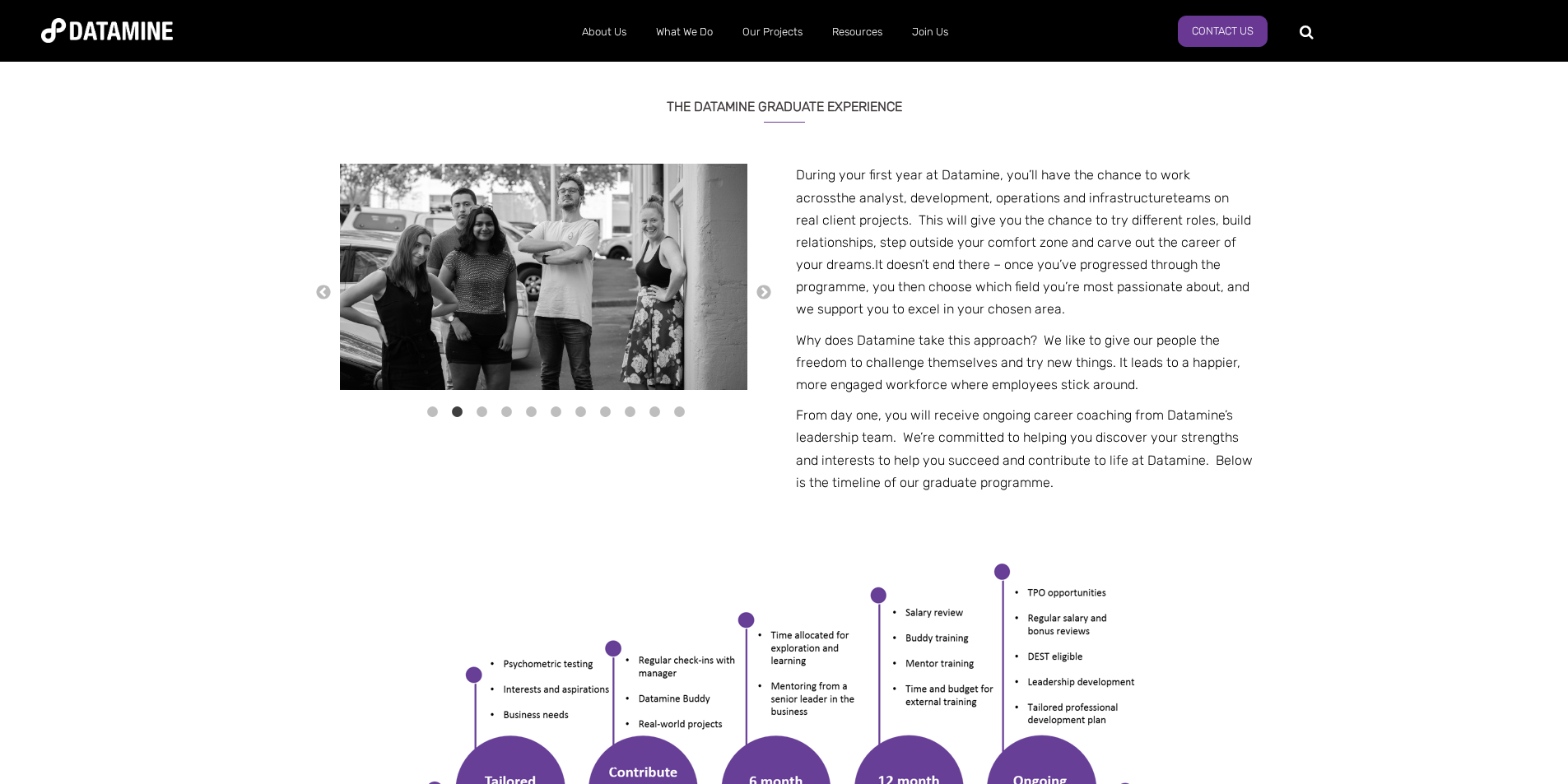
scroll to position [905, 0]
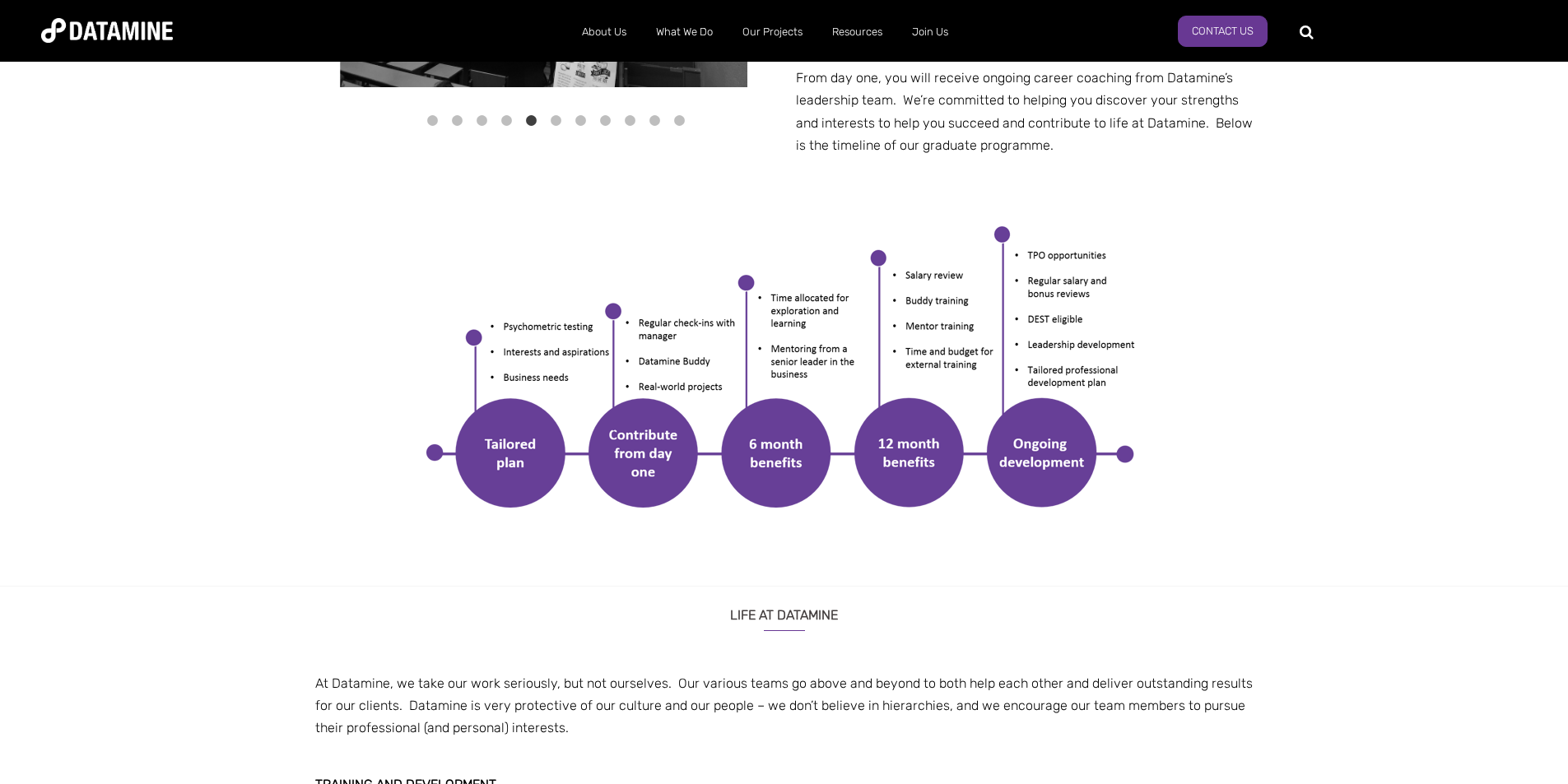
click at [941, 137] on p "From day one, you will receive ongoing career coaching from Datamine’s leadersh…" at bounding box center [1024, 111] width 457 height 90
click at [959, 151] on p "From day one, you will receive ongoing career coaching from Datamine’s leadersh…" at bounding box center [1024, 111] width 457 height 90
drag, startPoint x: 959, startPoint y: 151, endPoint x: 950, endPoint y: 151, distance: 9.0
click at [950, 151] on p "From day one, you will receive ongoing career coaching from Datamine’s leadersh…" at bounding box center [1024, 111] width 457 height 90
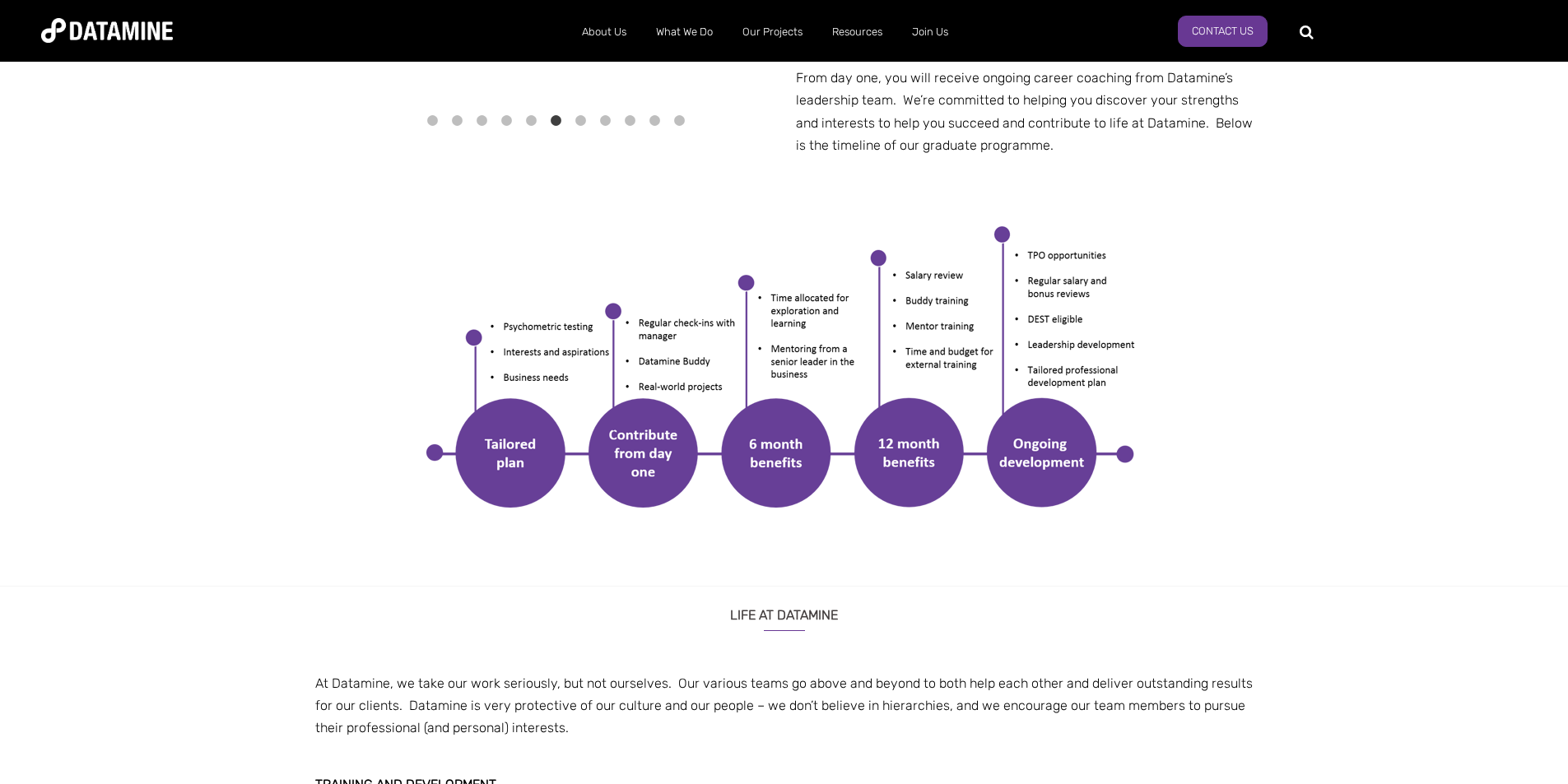
click at [958, 152] on p "From day one, you will receive ongoing career coaching from Datamine’s leadersh…" at bounding box center [1024, 111] width 457 height 90
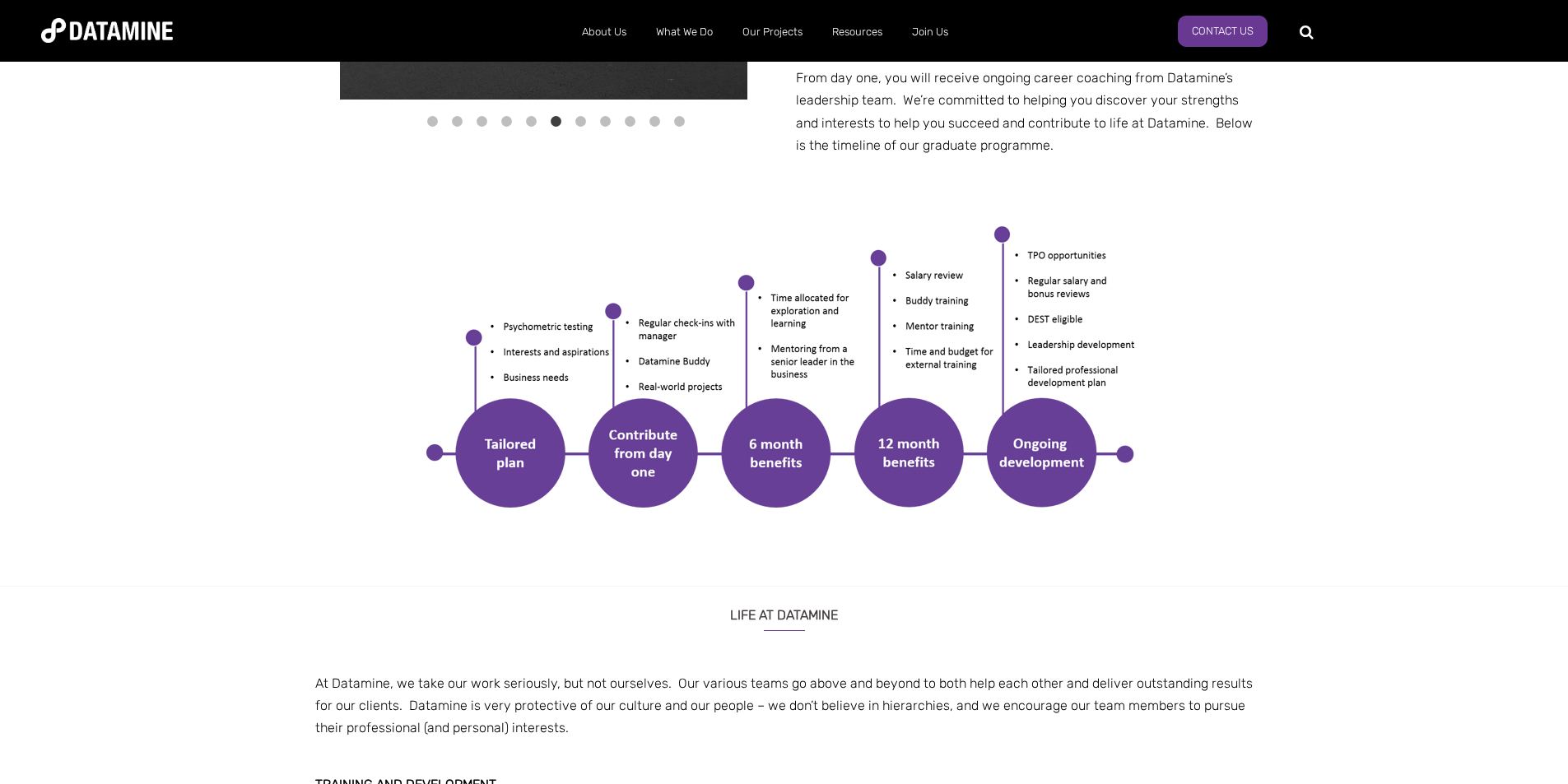
click at [970, 149] on p "From day one, you will receive ongoing career coaching from Datamine’s leadersh…" at bounding box center [1024, 111] width 457 height 90
click at [961, 144] on p "From day one, you will receive ongoing career coaching from Datamine’s leadersh…" at bounding box center [1024, 111] width 457 height 90
click at [940, 140] on p "From day one, you will receive ongoing career coaching from Datamine’s leadersh…" at bounding box center [1024, 111] width 457 height 90
drag, startPoint x: 940, startPoint y: 140, endPoint x: 922, endPoint y: 140, distance: 18.0
click at [922, 140] on p "From day one, you will receive ongoing career coaching from Datamine’s leadersh…" at bounding box center [1024, 111] width 457 height 90
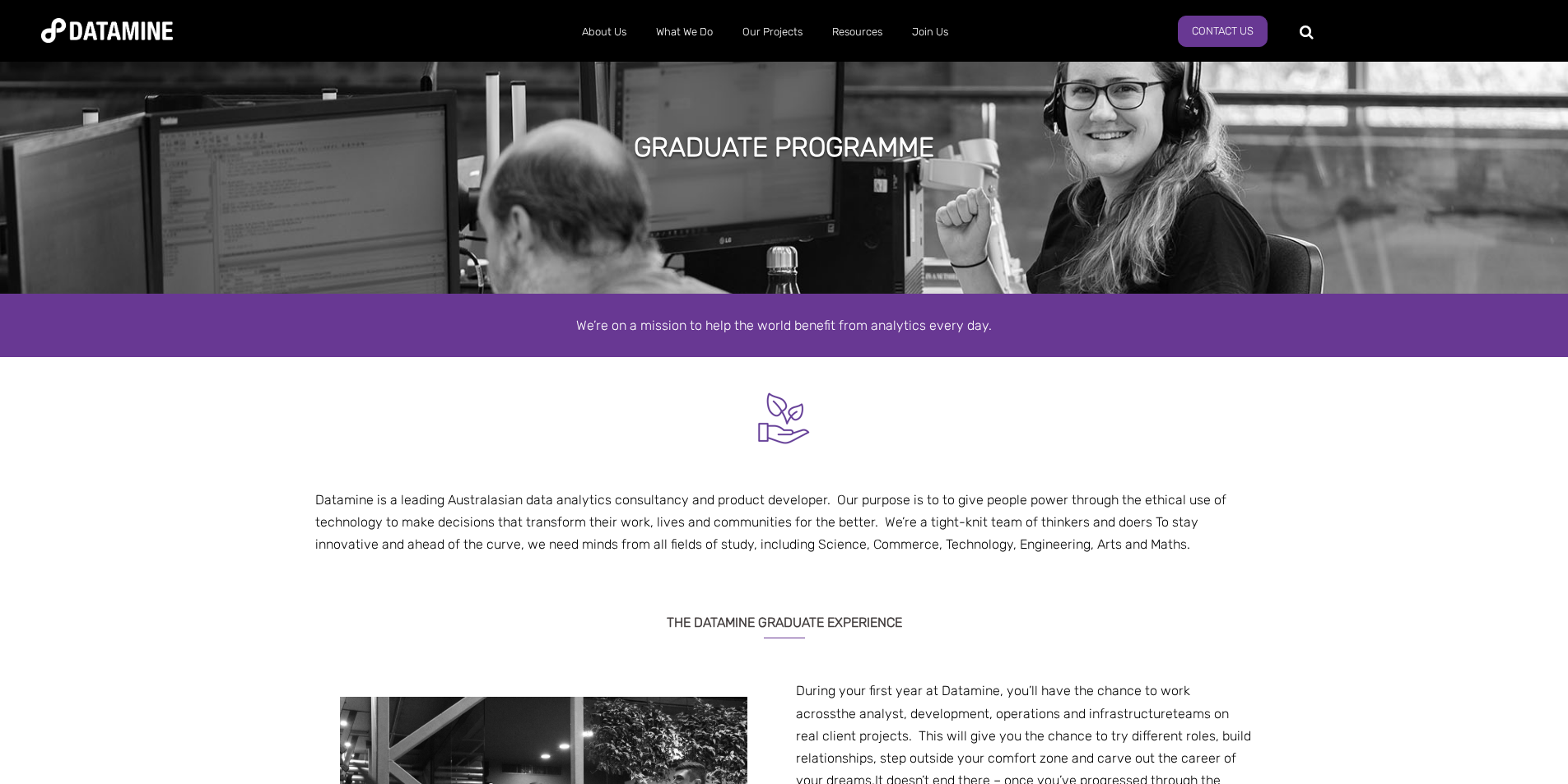
scroll to position [0, 0]
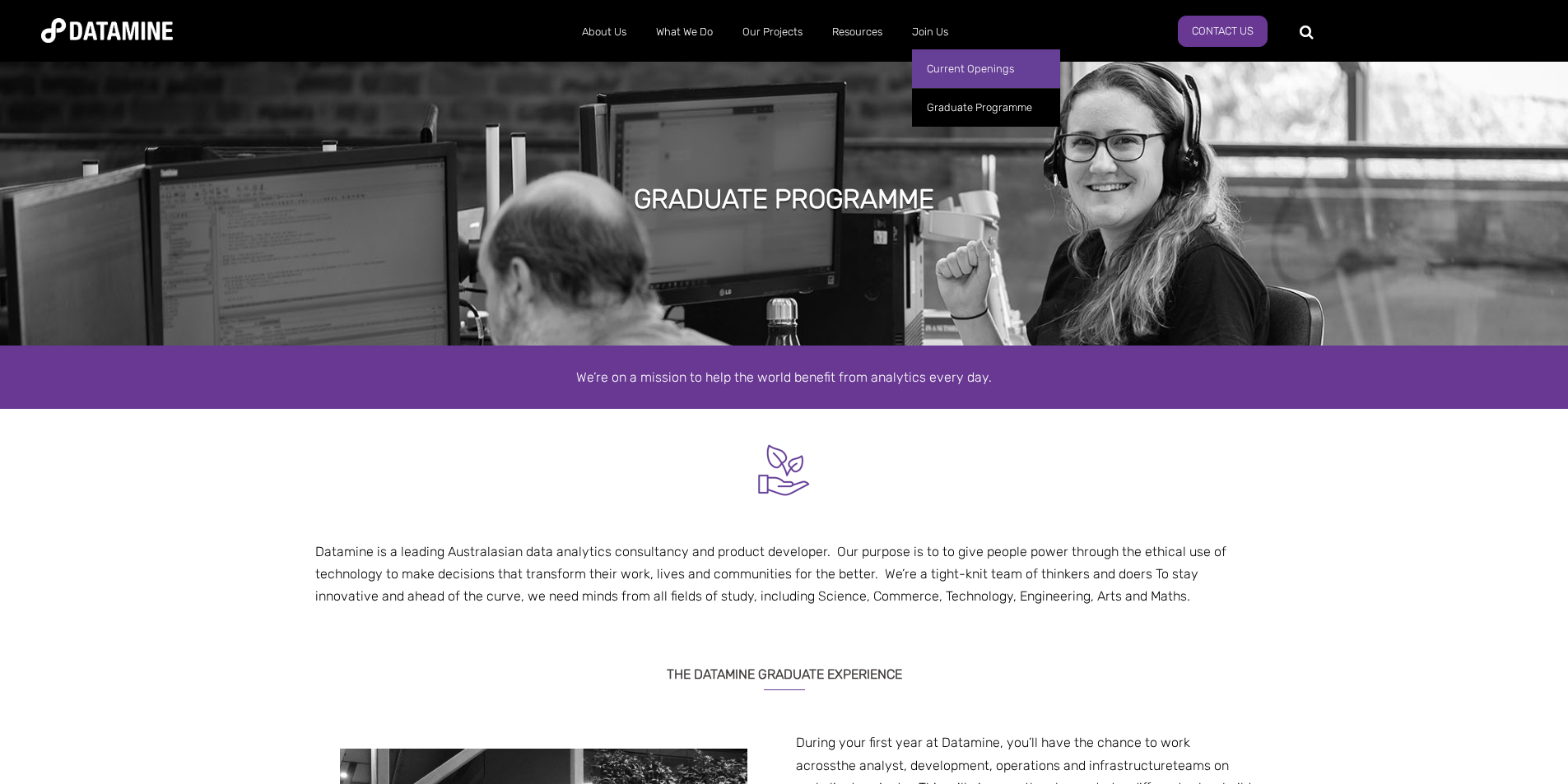
click at [970, 70] on link "Current Openings" at bounding box center [986, 68] width 148 height 39
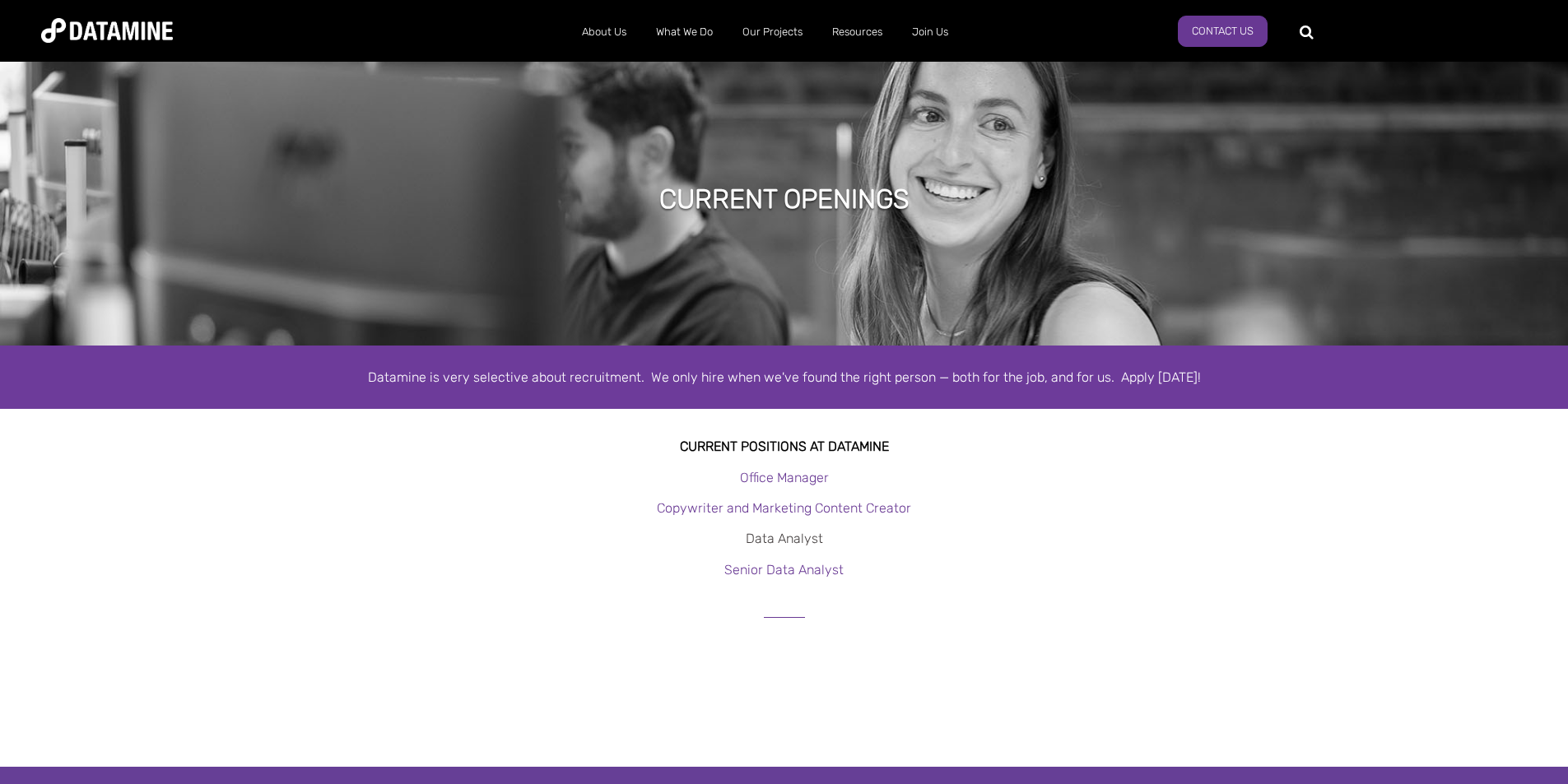
click at [807, 534] on link "Data Analyst" at bounding box center [785, 538] width 78 height 15
click at [810, 570] on link "Senior Data Analyst" at bounding box center [784, 569] width 120 height 15
